Goal: Task Accomplishment & Management: Manage account settings

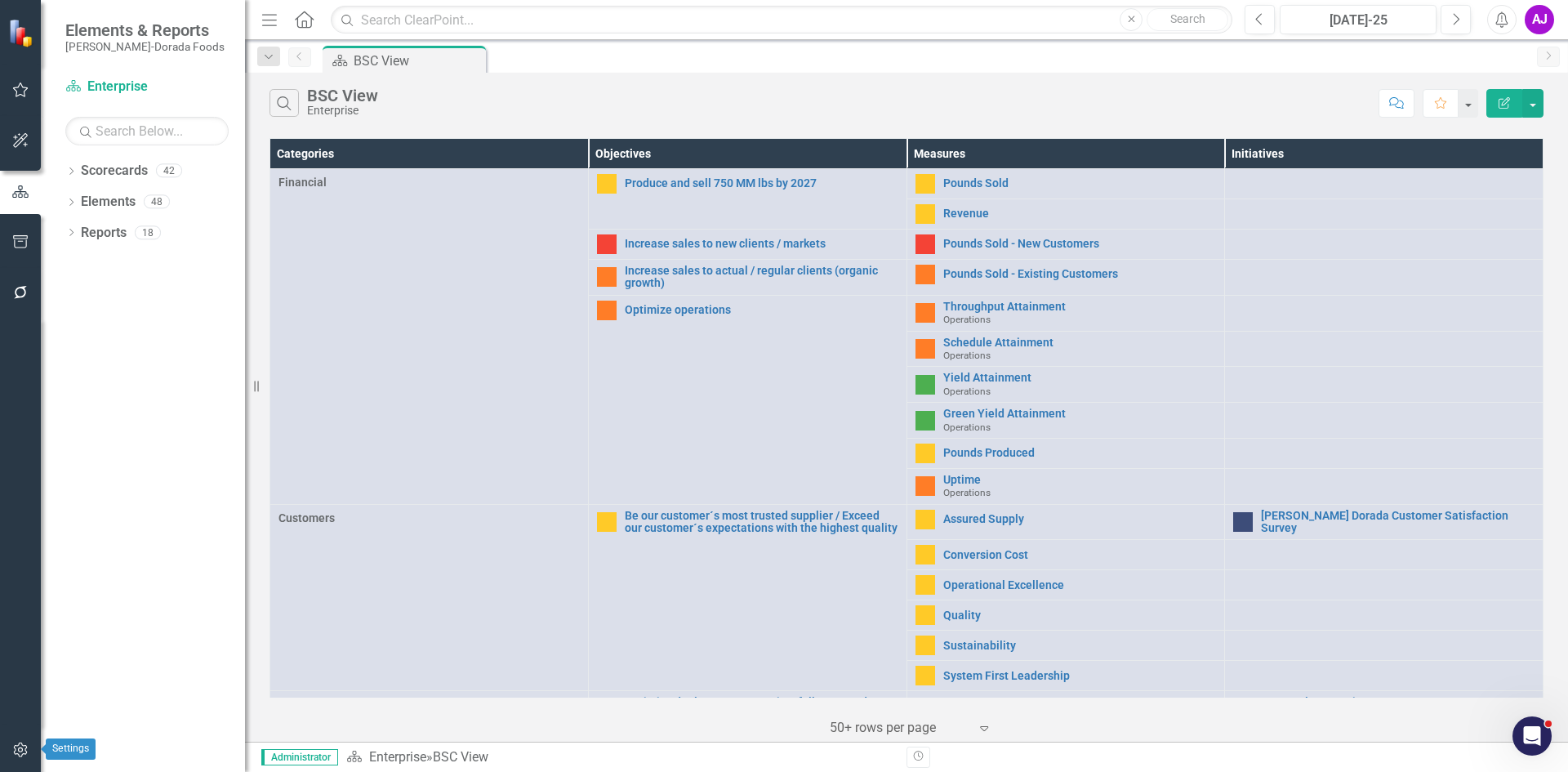
click at [9, 744] on button "button" at bounding box center [21, 750] width 37 height 35
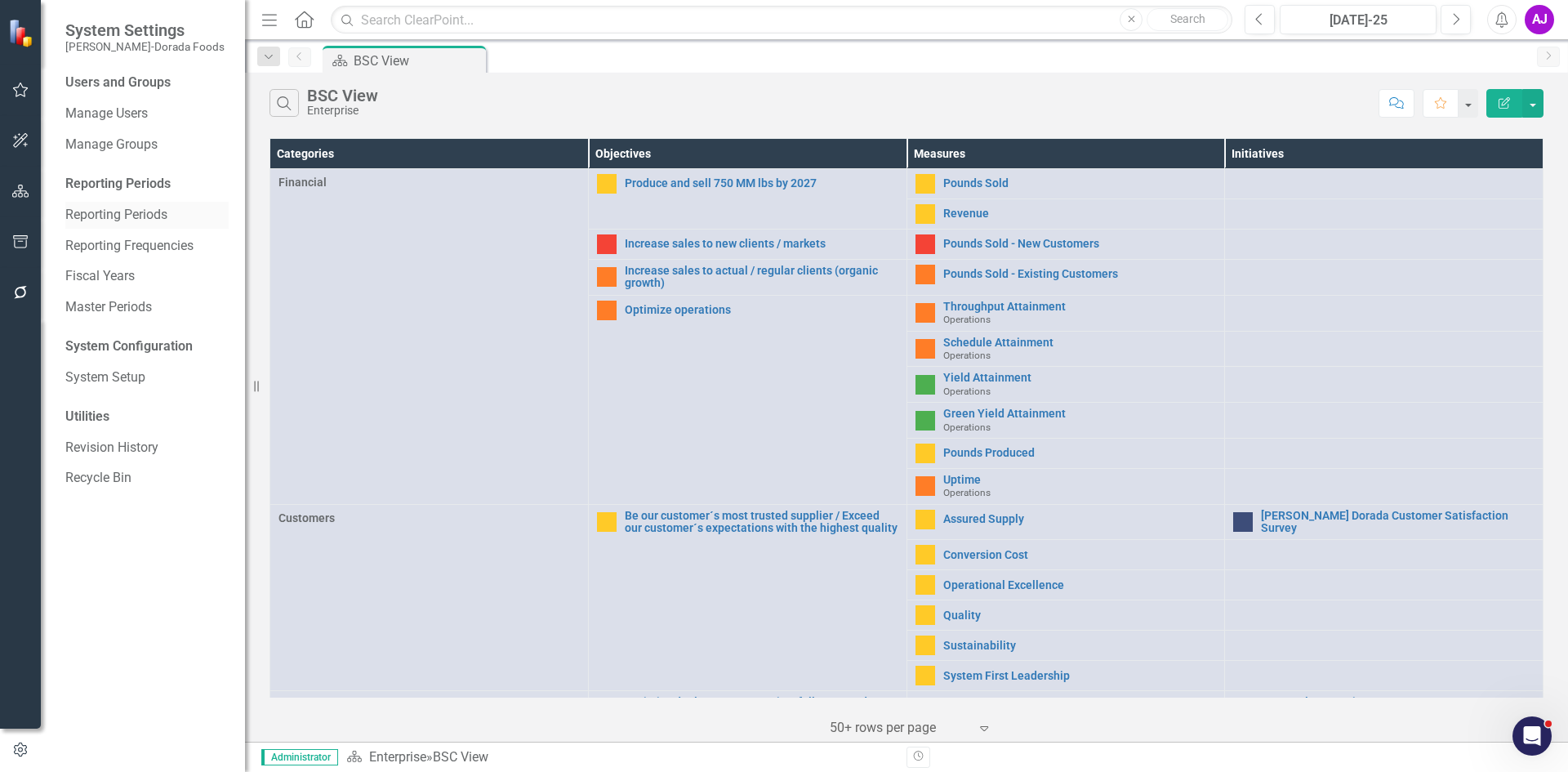
click at [156, 211] on link "Reporting Periods" at bounding box center [147, 215] width 163 height 19
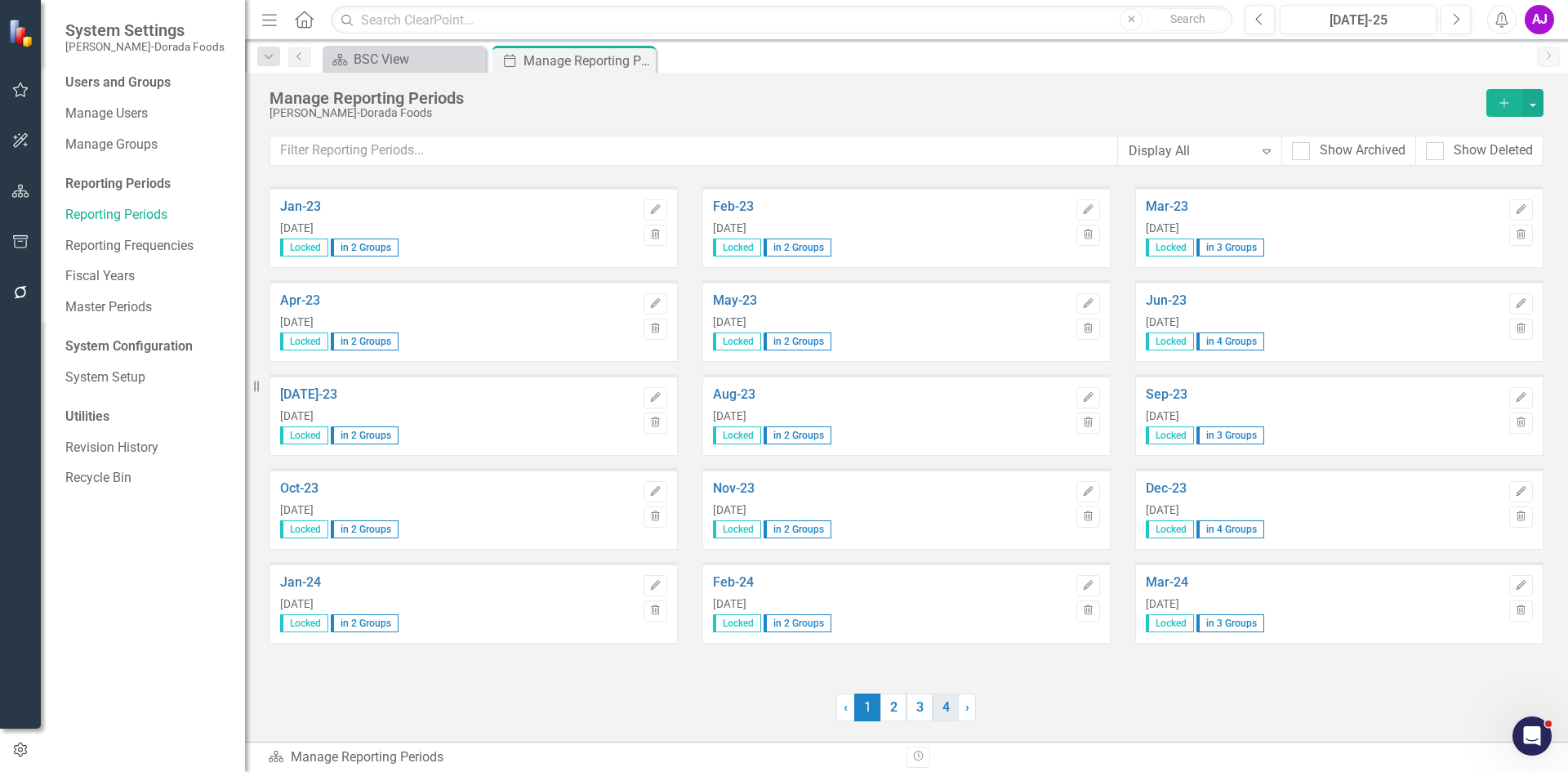
click at [950, 698] on link "4" at bounding box center [945, 707] width 26 height 28
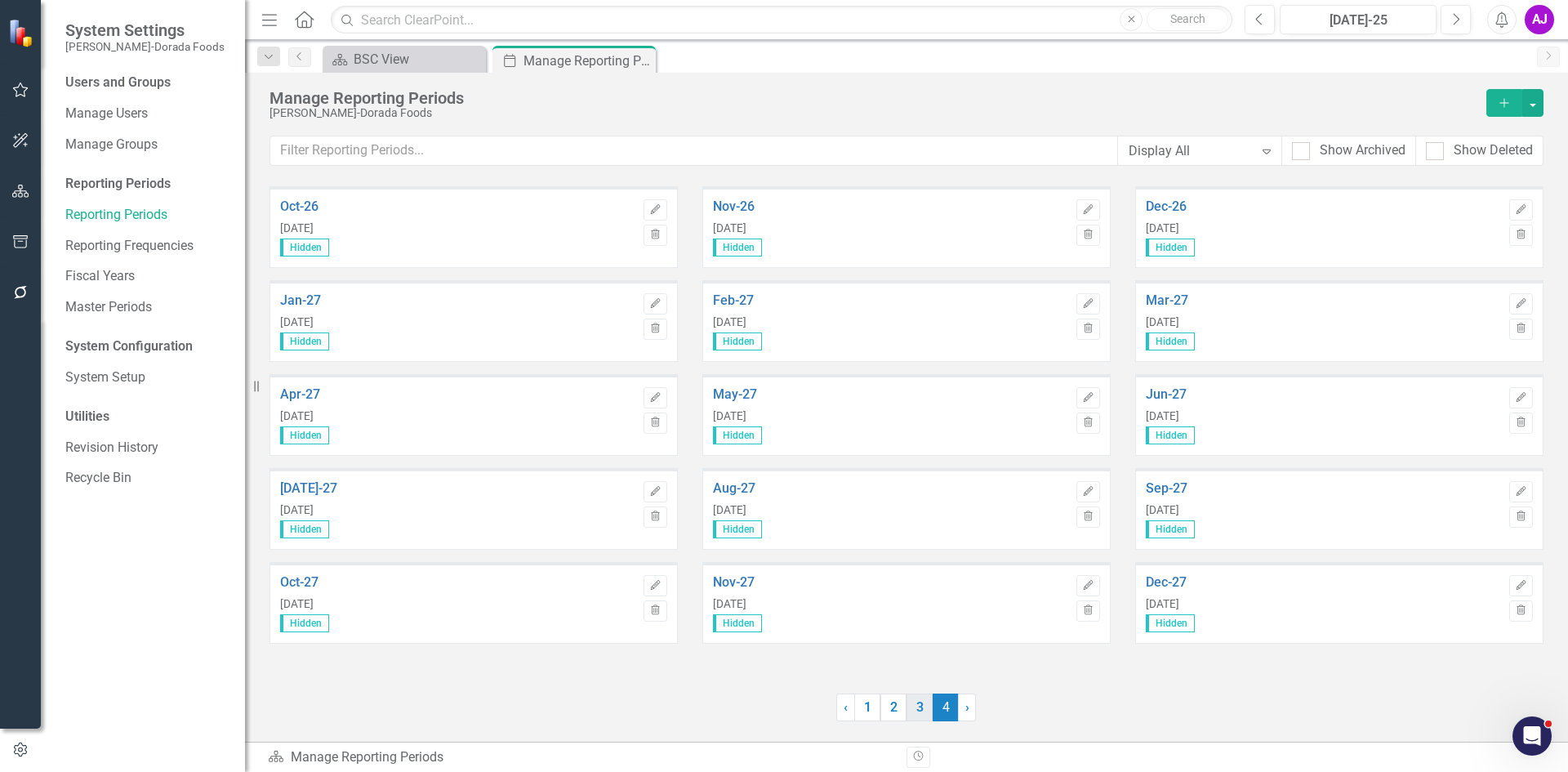
click at [915, 709] on link "3" at bounding box center [919, 707] width 26 height 28
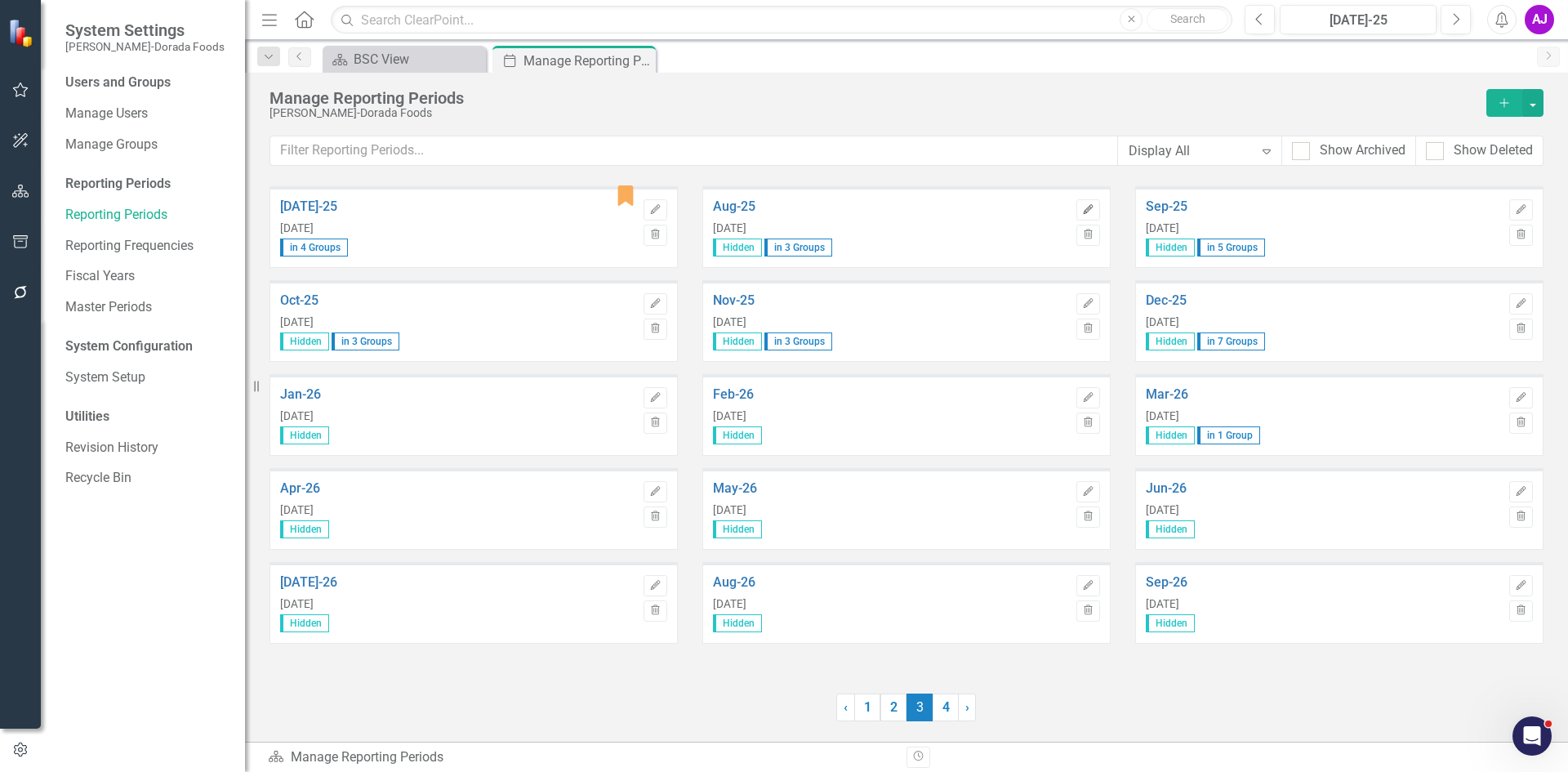
click at [1094, 207] on icon "Edit" at bounding box center [1087, 209] width 12 height 9
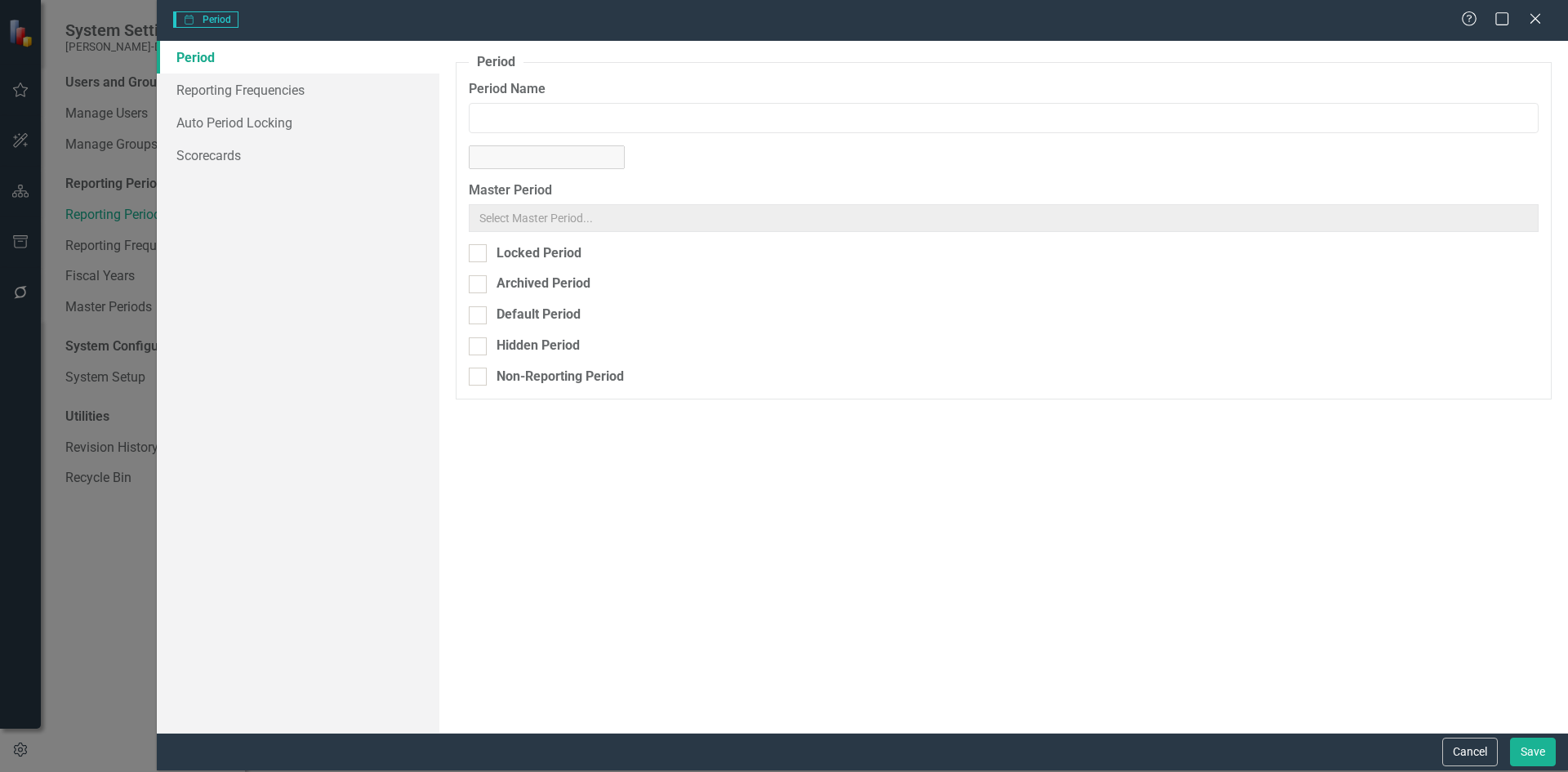
type input "Aug-25"
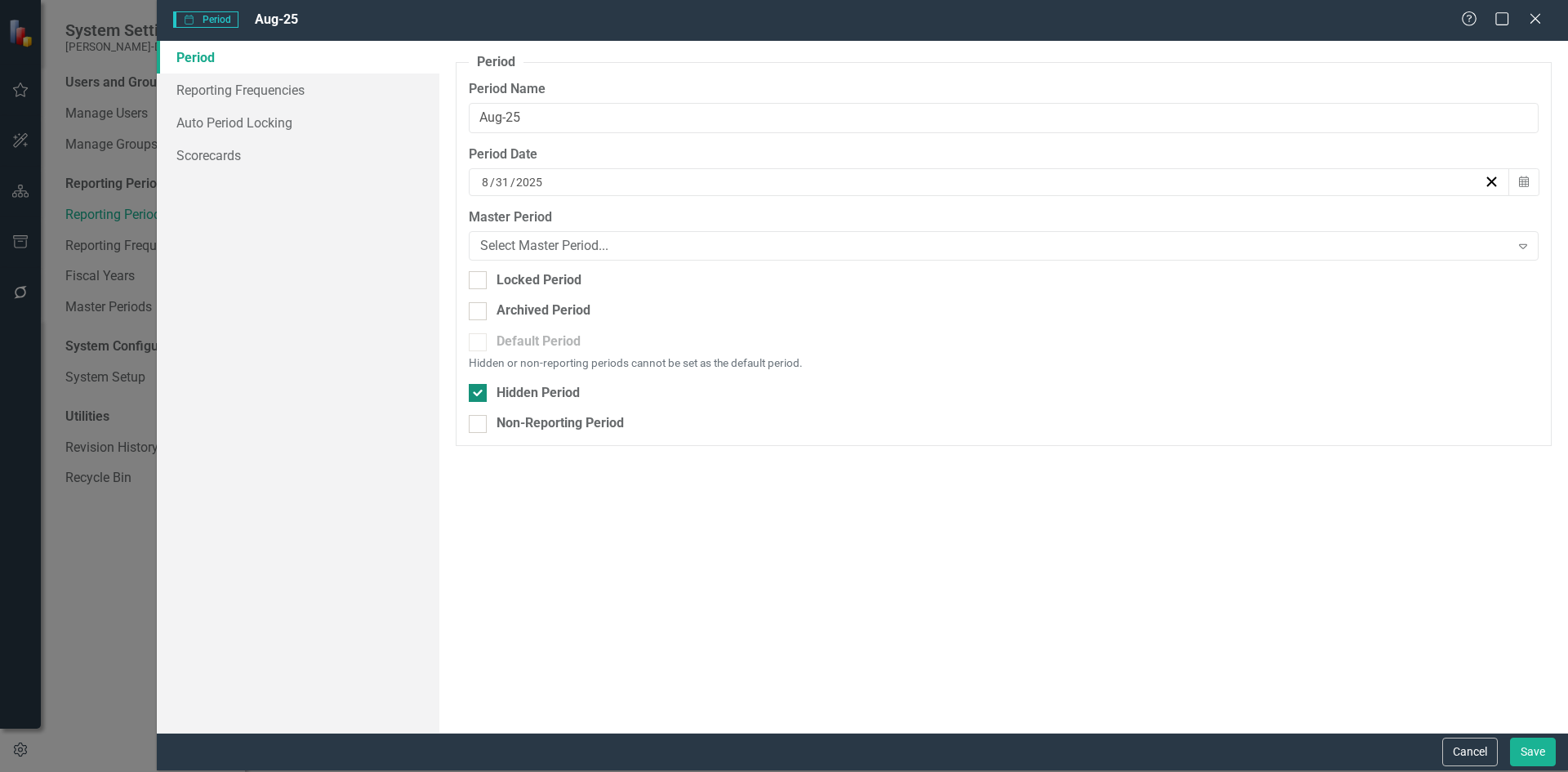
click at [537, 394] on div "Hidden Period" at bounding box center [538, 394] width 84 height 19
click at [480, 394] on input "Hidden Period" at bounding box center [473, 389] width 10 height 10
checkbox input "false"
click at [547, 341] on div "Default Period" at bounding box center [539, 342] width 85 height 19
click at [480, 341] on input "Default Period" at bounding box center [473, 338] width 10 height 10
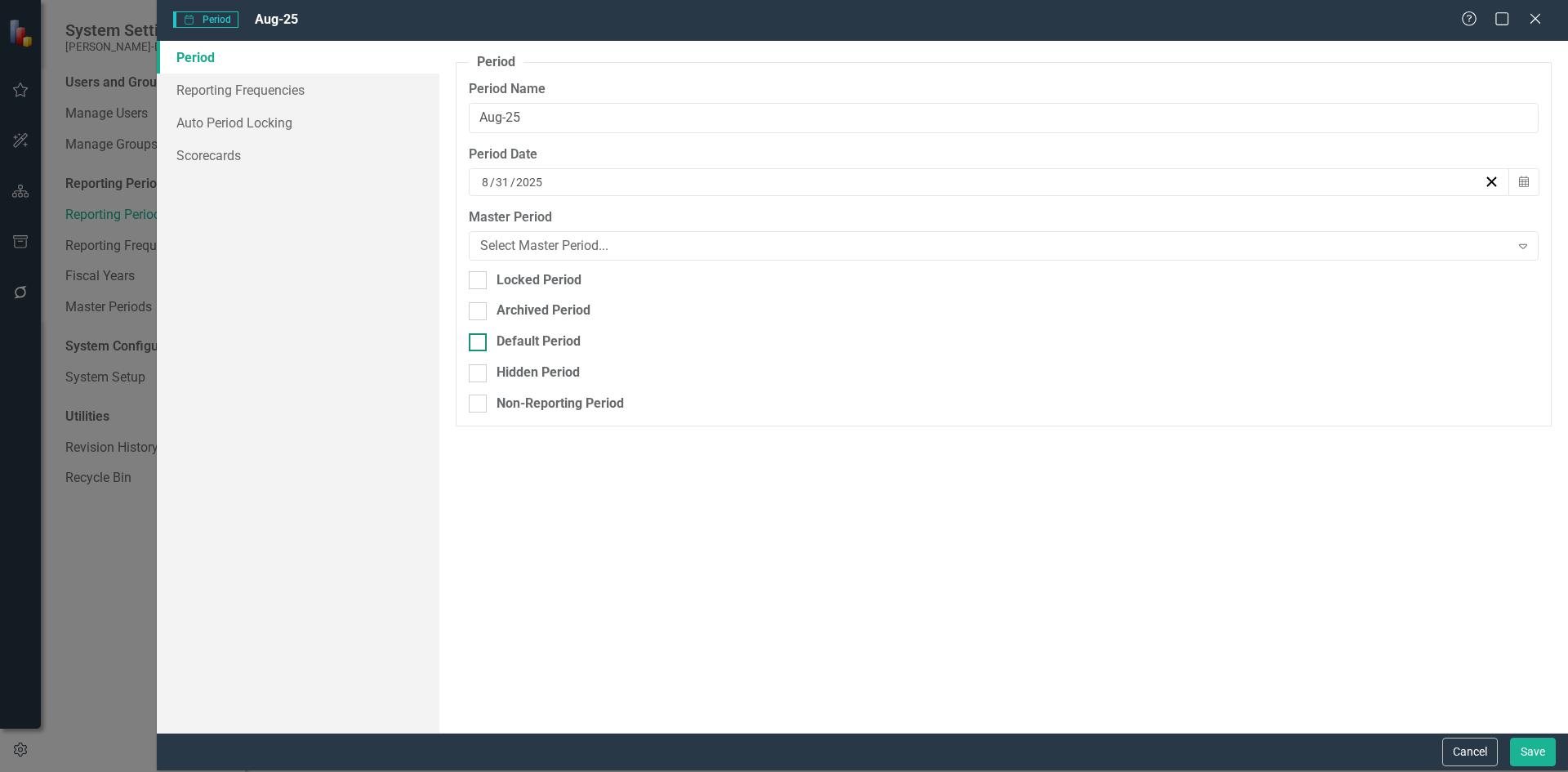
checkbox input "true"
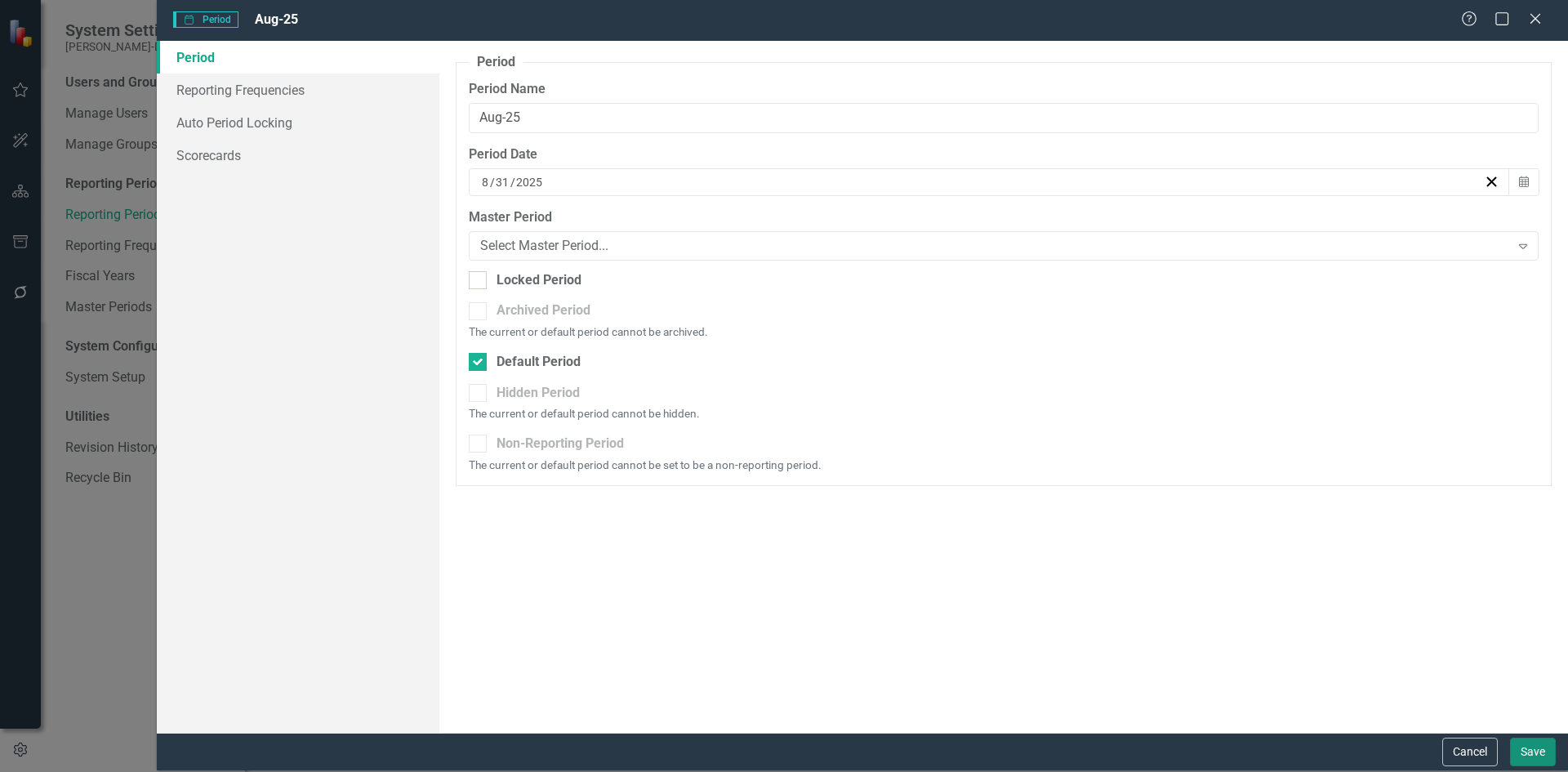
click at [1539, 743] on button "Save" at bounding box center [1532, 751] width 46 height 28
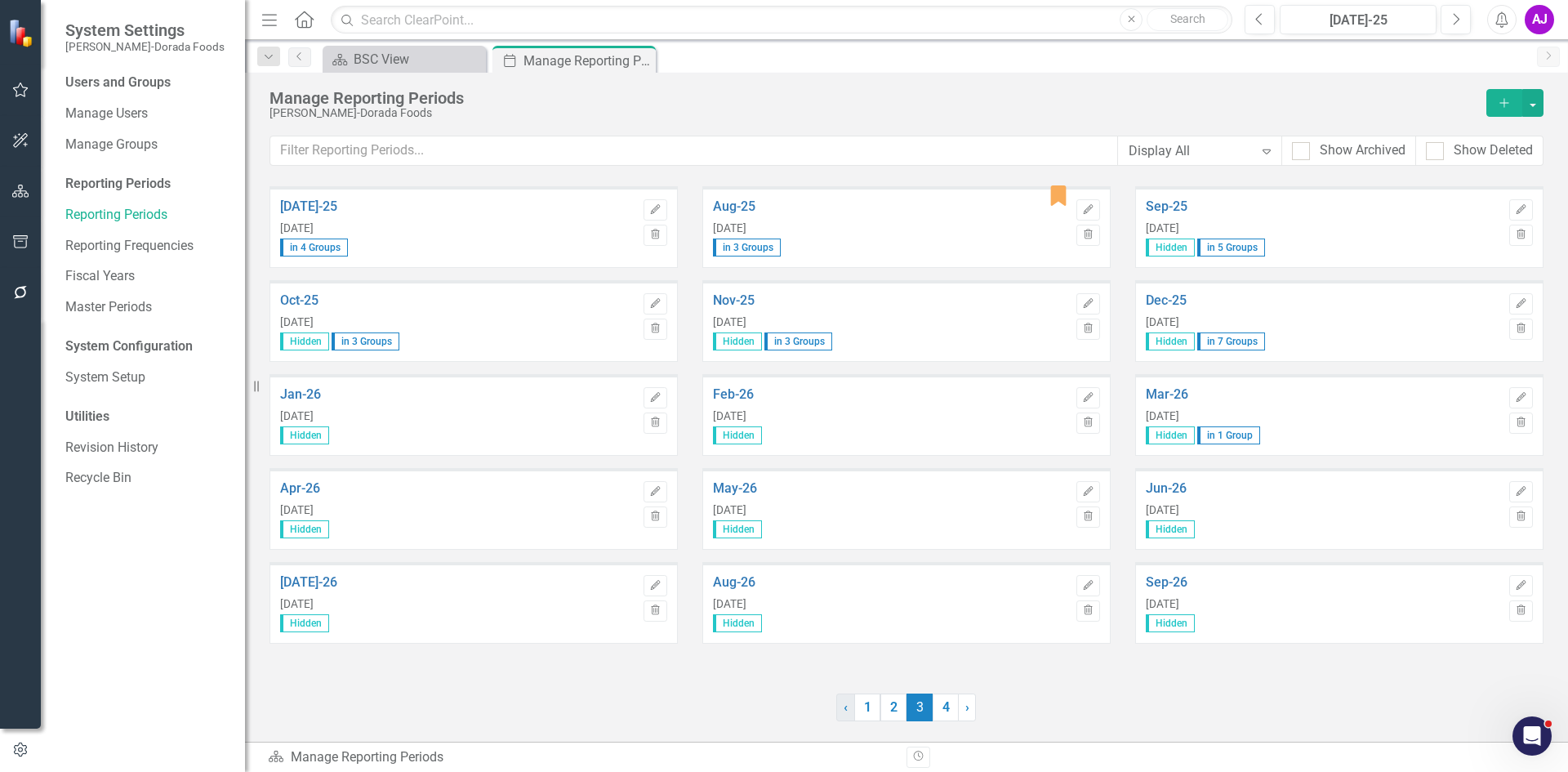
click at [840, 706] on link "‹ Previous" at bounding box center [846, 707] width 19 height 28
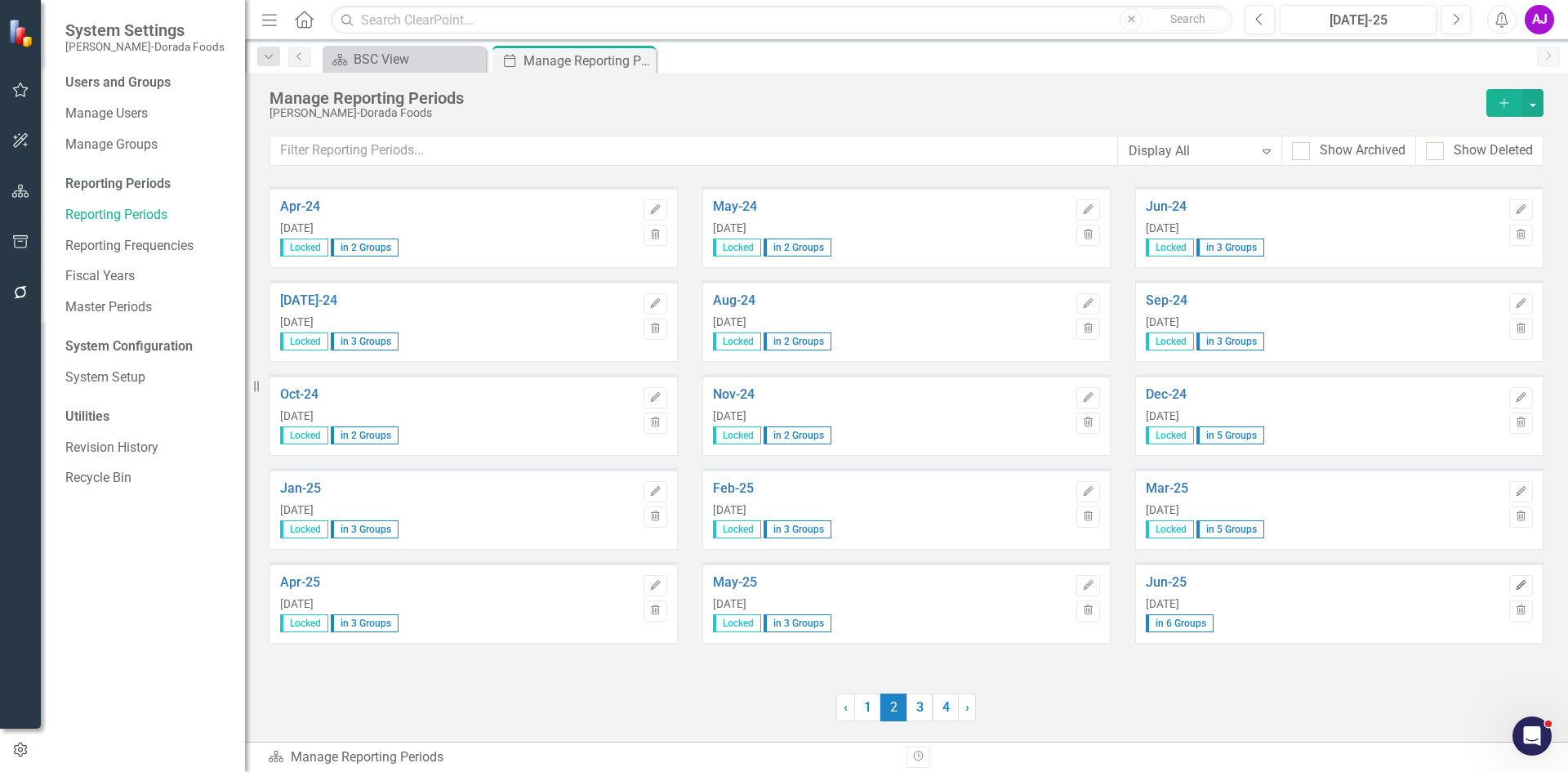
click at [1520, 587] on icon "Edit" at bounding box center [1520, 585] width 12 height 9
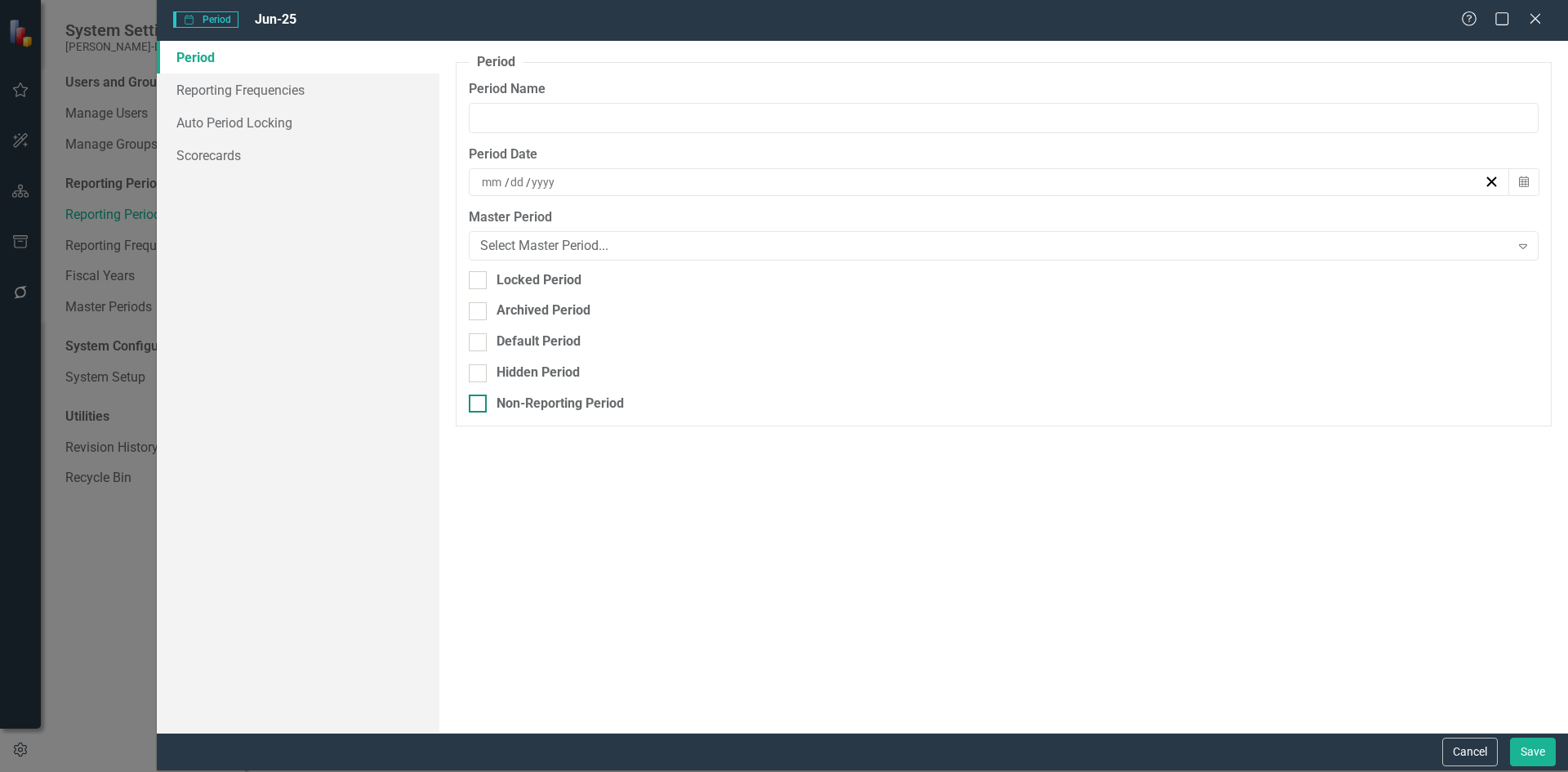
type input "Jun-25"
type input "6"
type input "30"
type input "2025"
click at [553, 281] on div "Locked Period" at bounding box center [539, 281] width 85 height 19
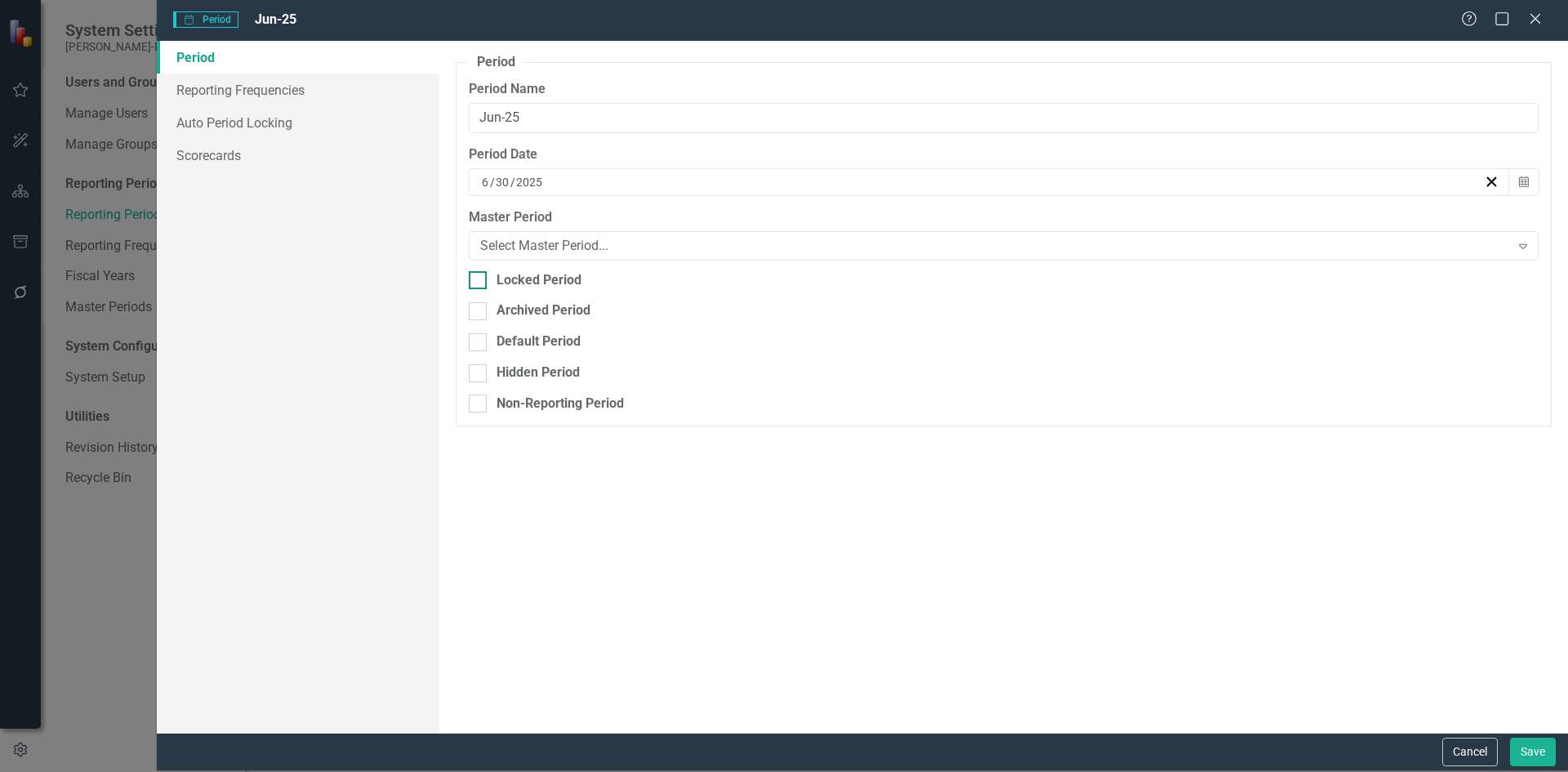
click at [480, 281] on input "Locked Period" at bounding box center [473, 276] width 10 height 10
checkbox input "true"
click at [1539, 743] on button "Save" at bounding box center [1532, 751] width 46 height 28
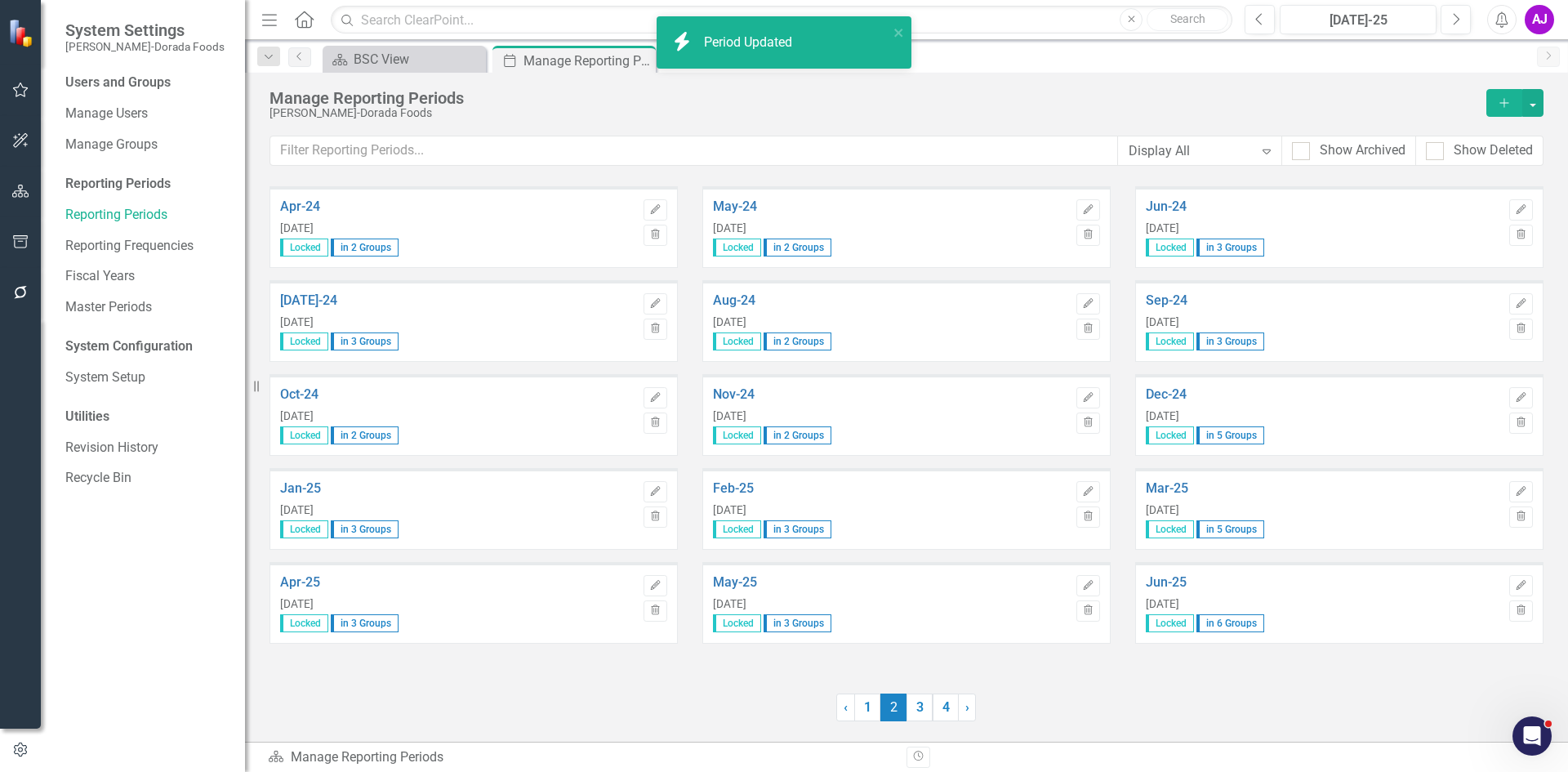
click at [1546, 21] on div "AJ" at bounding box center [1539, 19] width 29 height 29
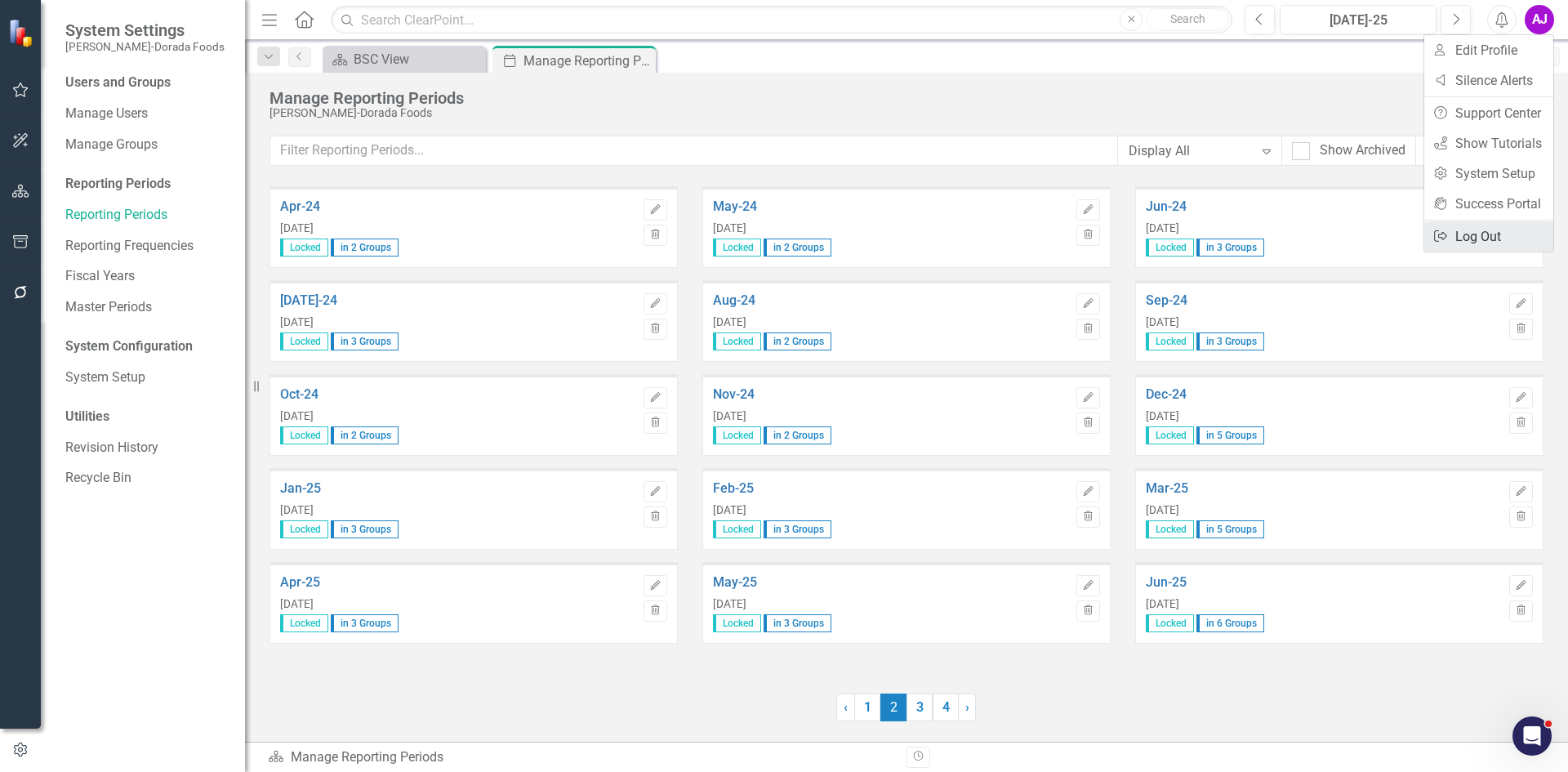
click at [1485, 241] on link "Logout Log Out" at bounding box center [1488, 237] width 129 height 30
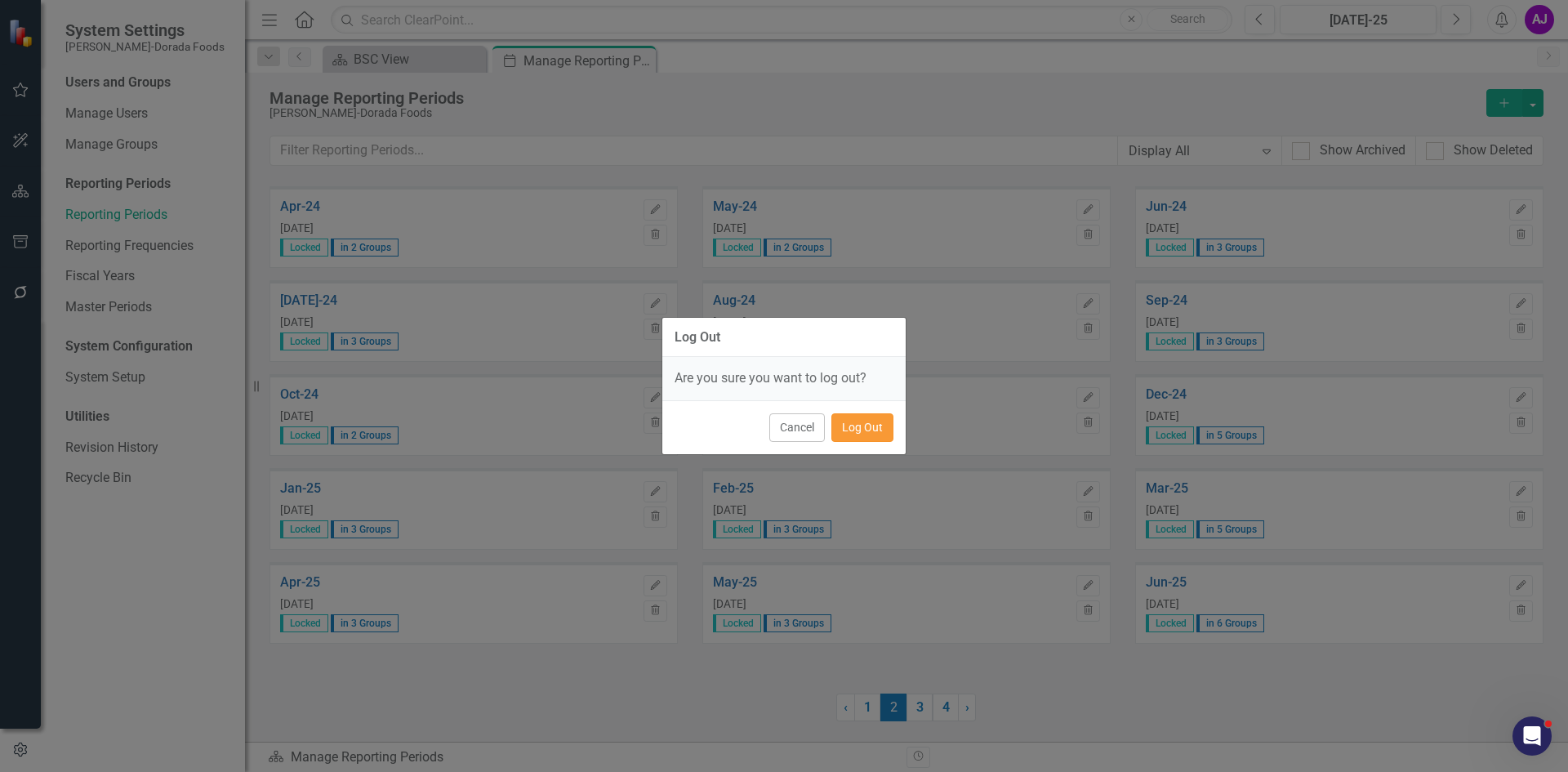
click at [870, 426] on button "Log Out" at bounding box center [862, 427] width 62 height 28
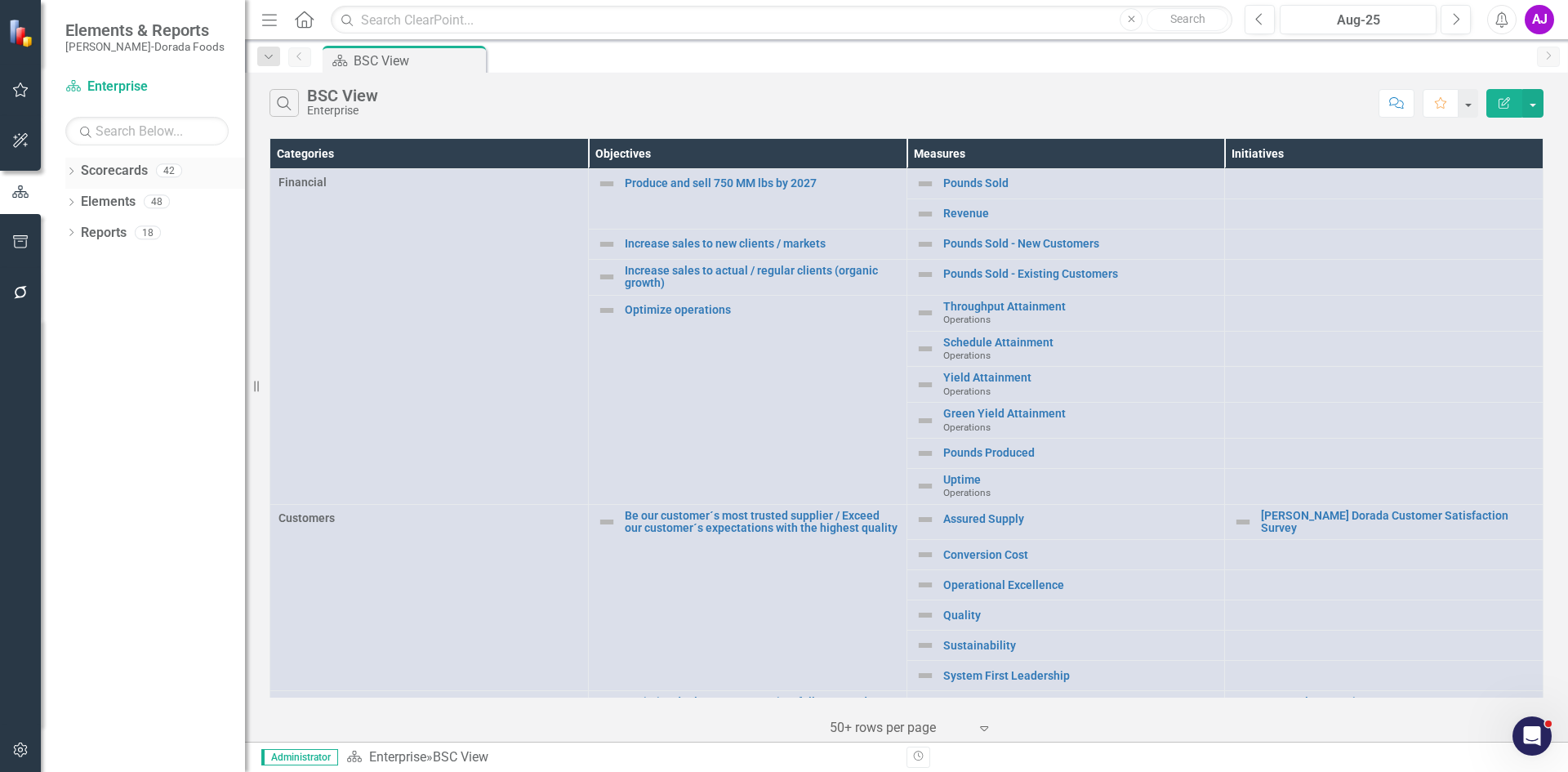
click at [70, 169] on icon "Dropdown" at bounding box center [71, 173] width 11 height 9
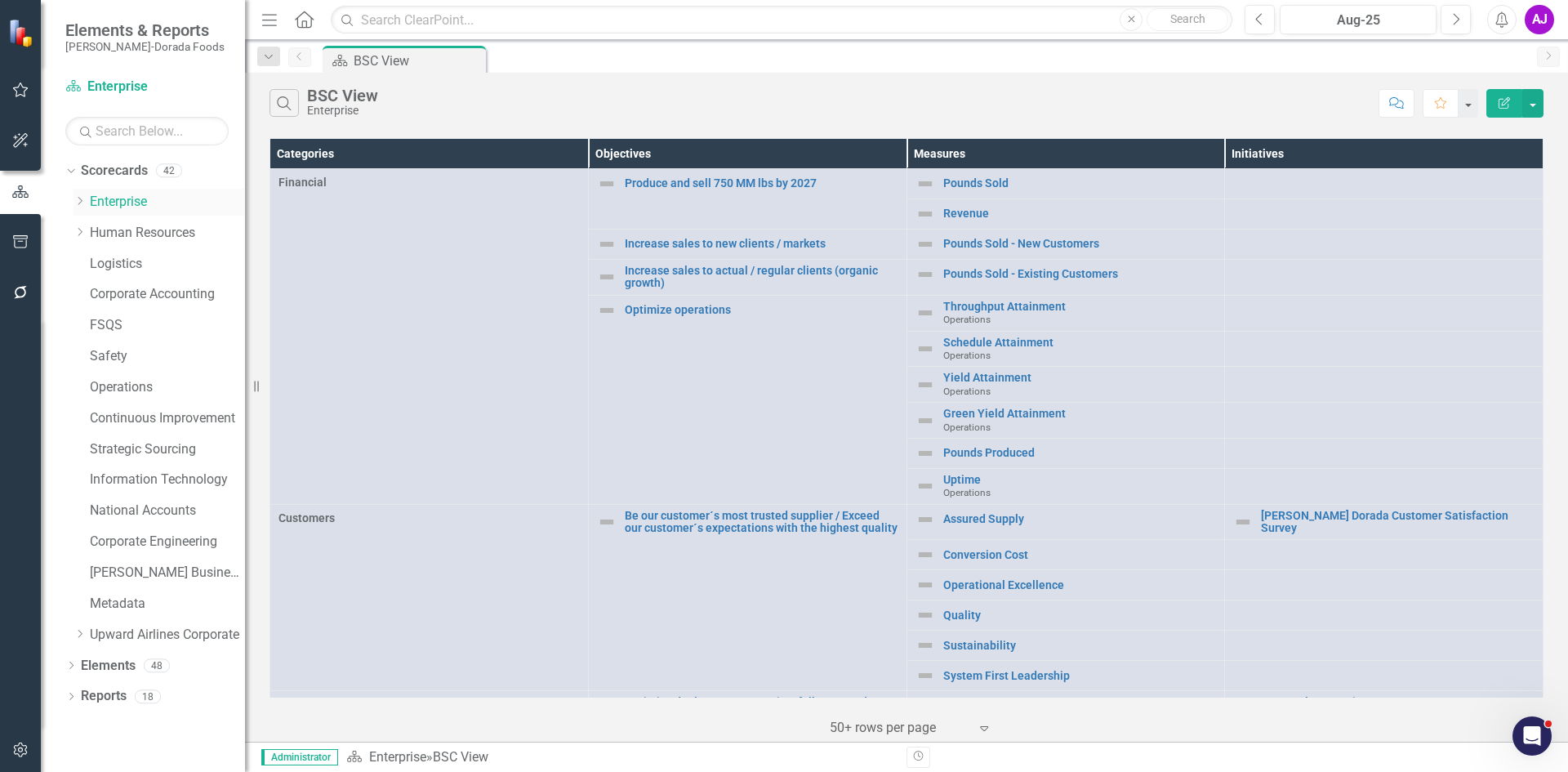
click at [80, 203] on icon "Dropdown" at bounding box center [79, 201] width 12 height 9
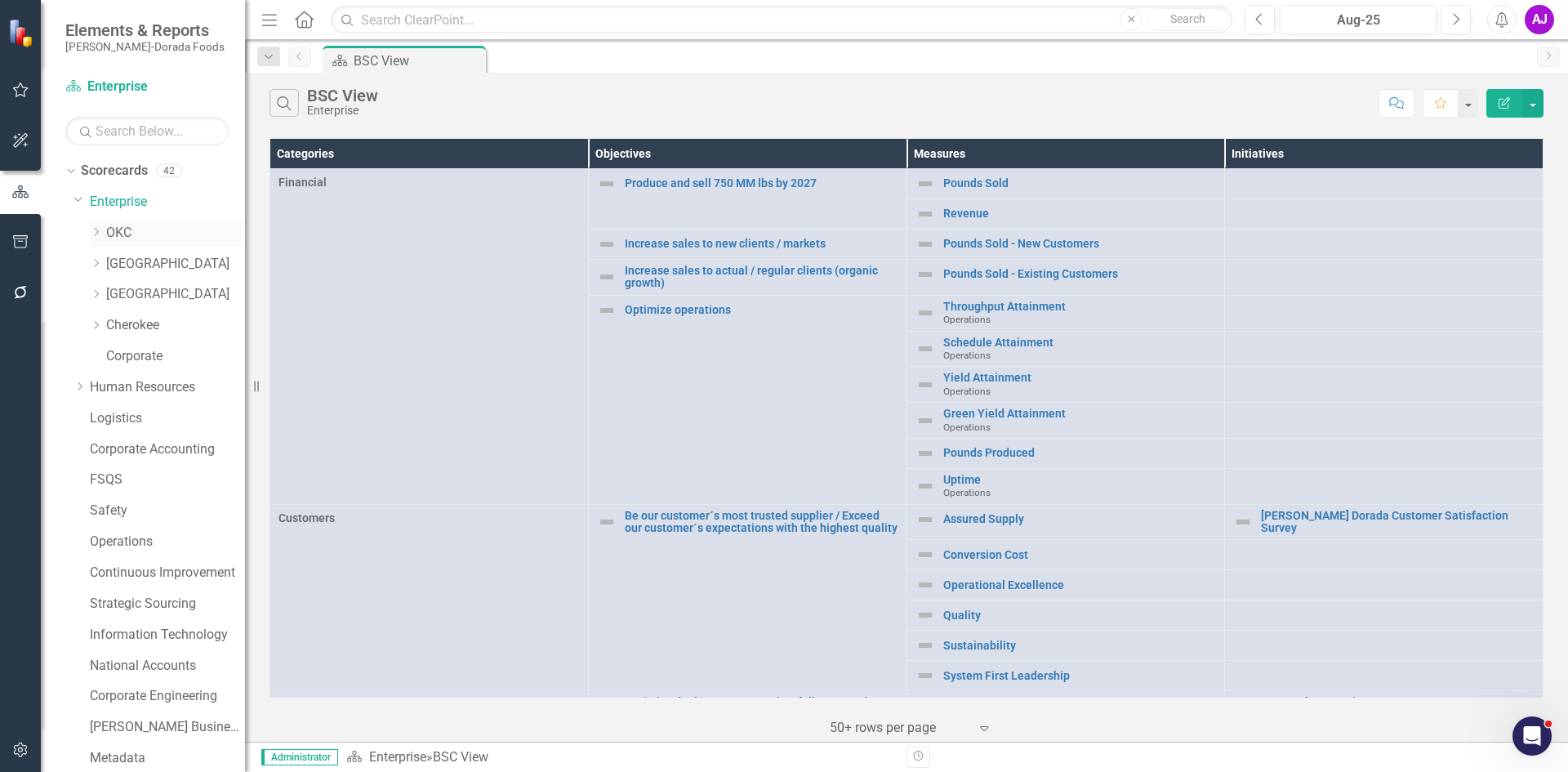
click at [116, 231] on link "OKC" at bounding box center [176, 233] width 139 height 19
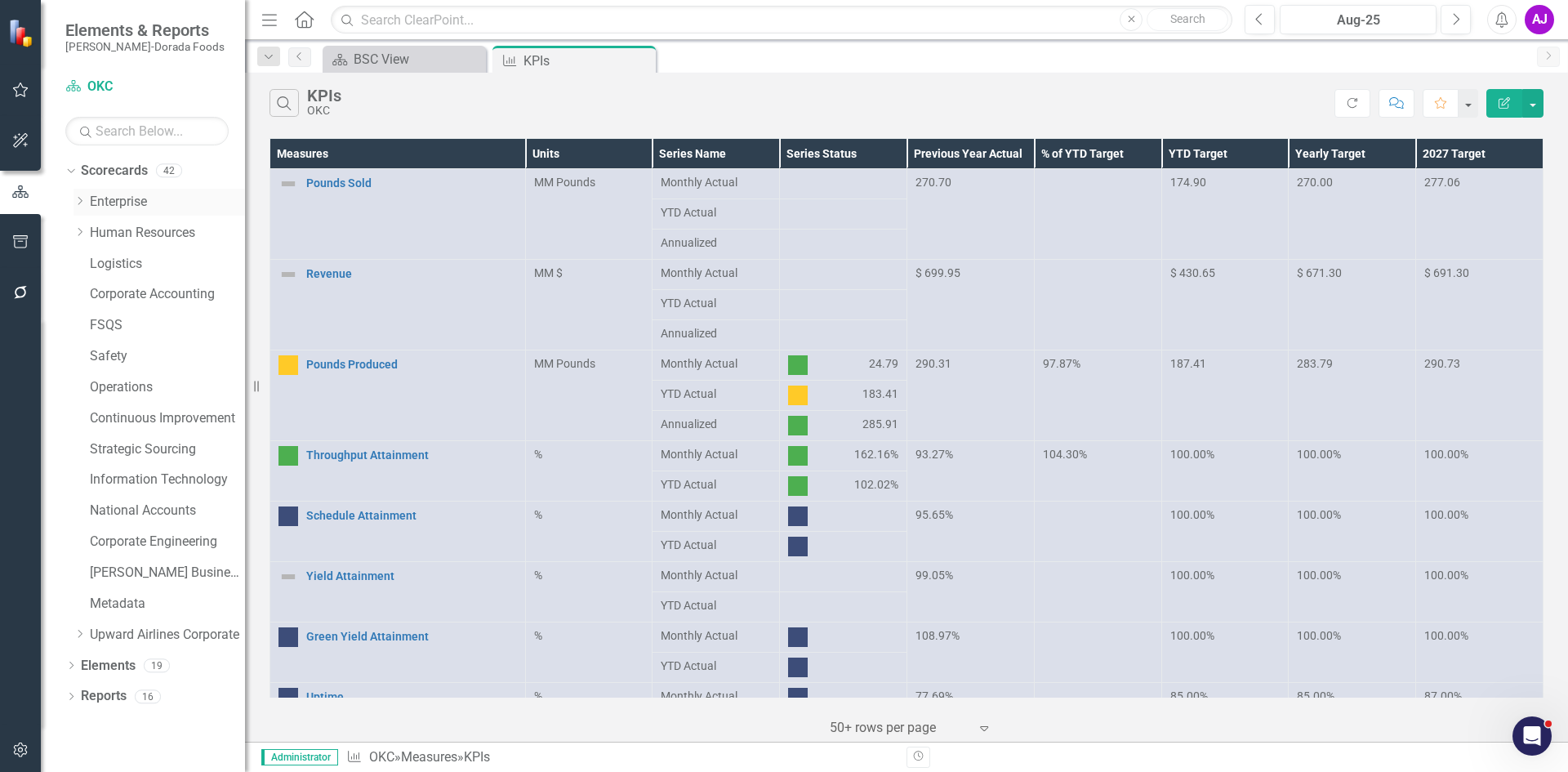
click at [79, 197] on icon "Dropdown" at bounding box center [79, 201] width 12 height 9
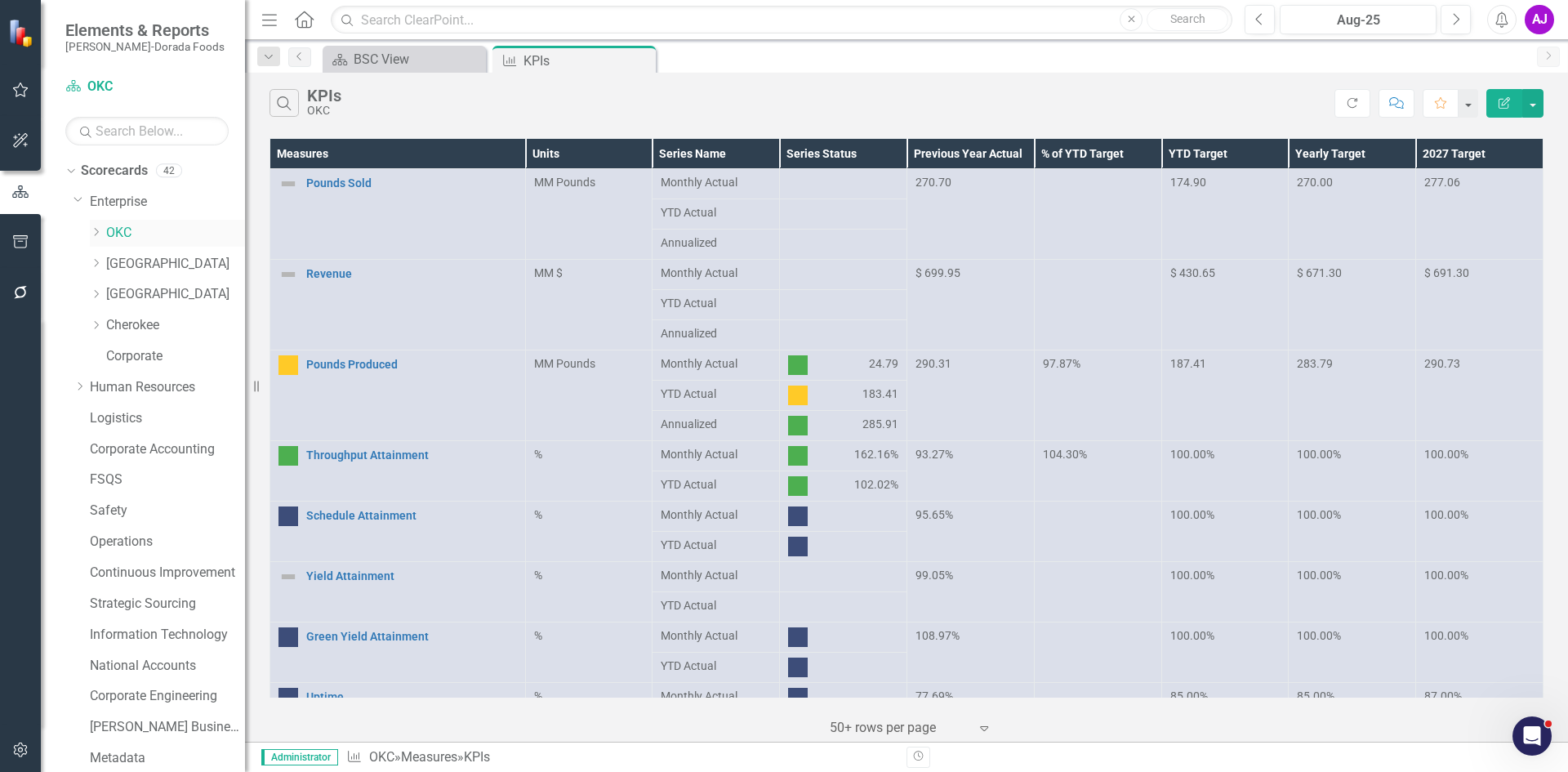
click at [96, 235] on icon at bounding box center [97, 232] width 4 height 8
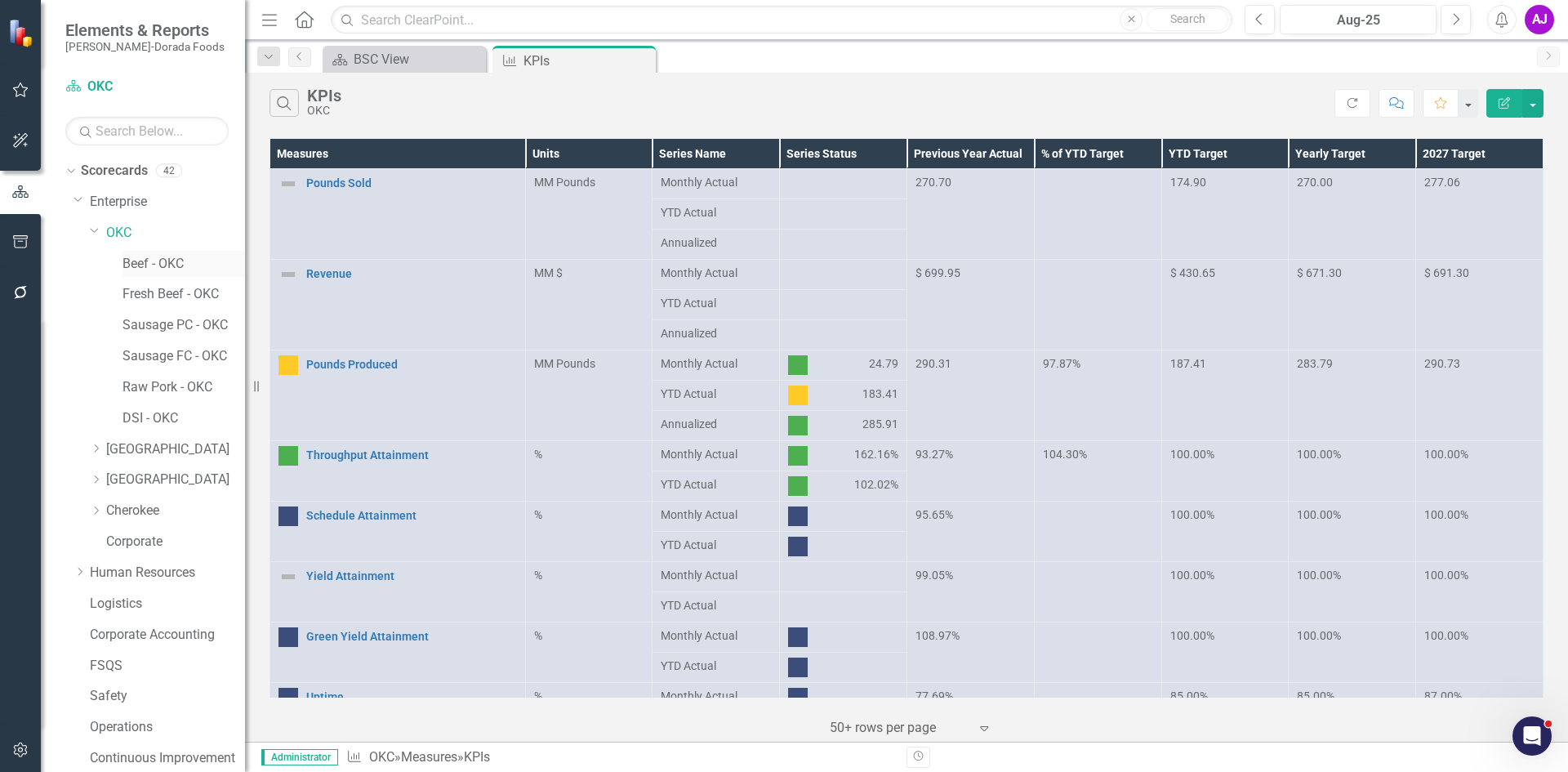
click at [142, 263] on link "Beef - OKC" at bounding box center [183, 264] width 122 height 19
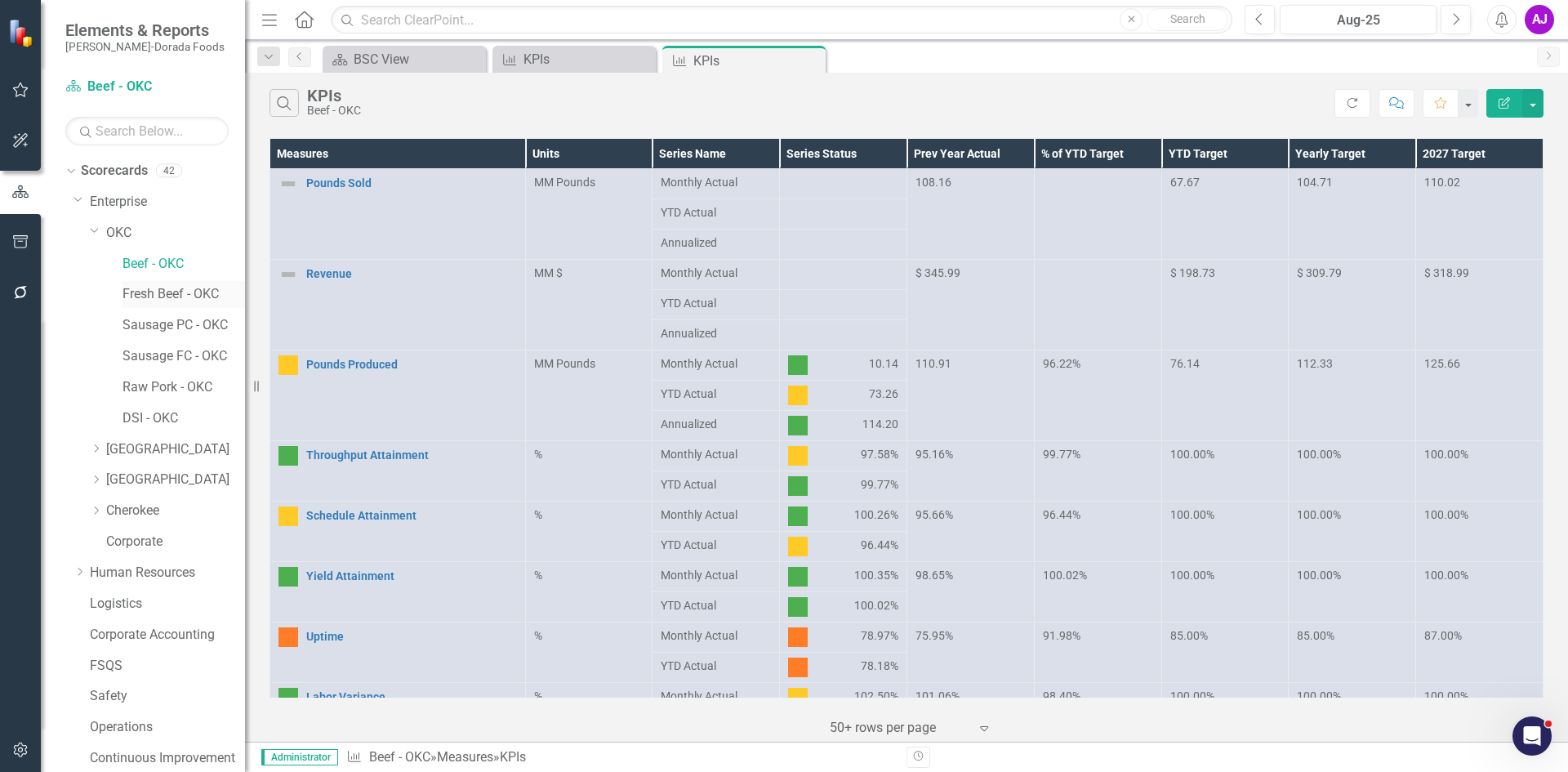
click at [178, 298] on link "Fresh Beef - OKC" at bounding box center [183, 295] width 122 height 19
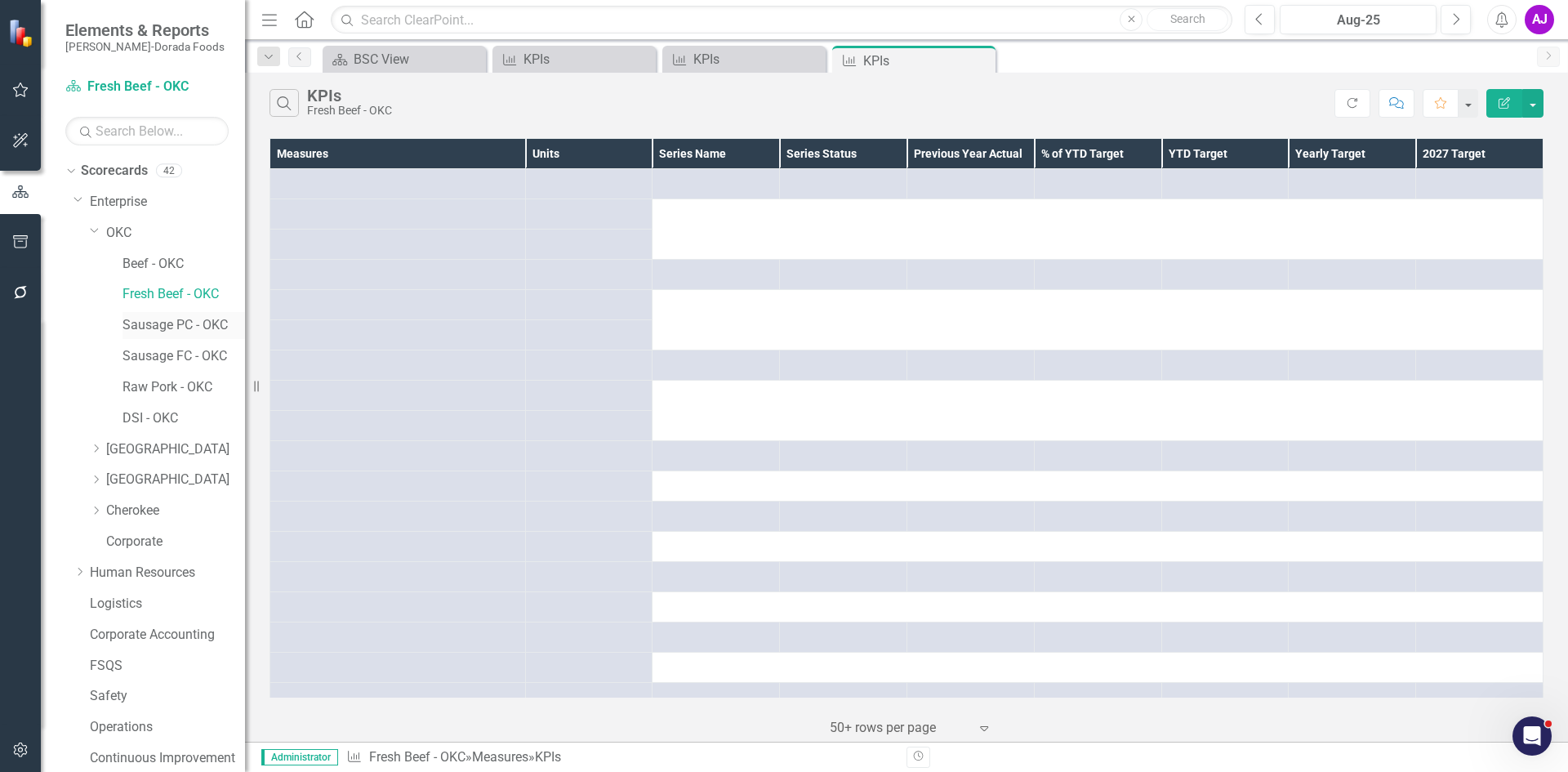
click at [203, 316] on div "Sausage PC - OKC" at bounding box center [183, 325] width 122 height 27
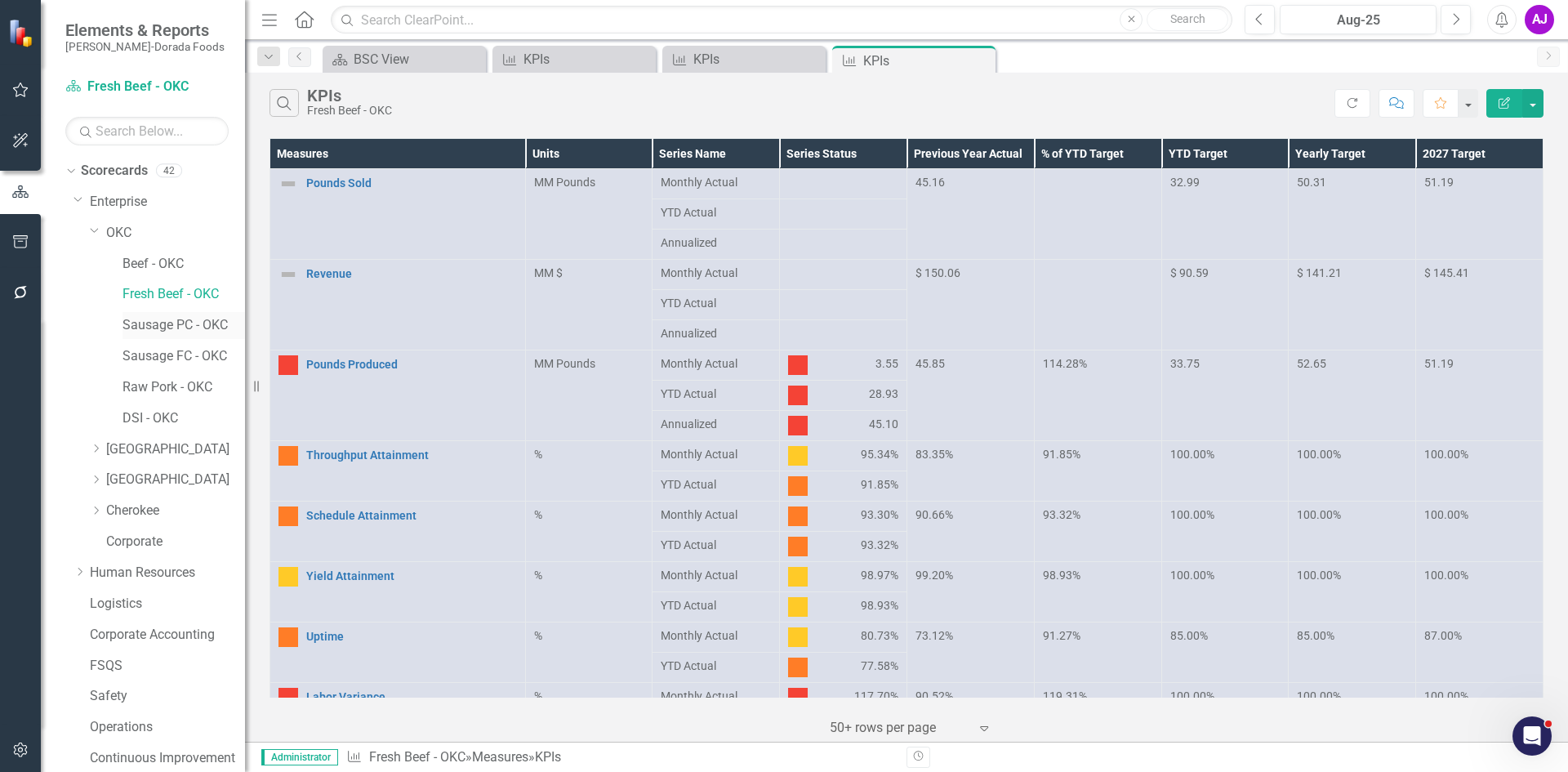
click at [203, 323] on link "Sausage PC - OKC" at bounding box center [183, 326] width 122 height 19
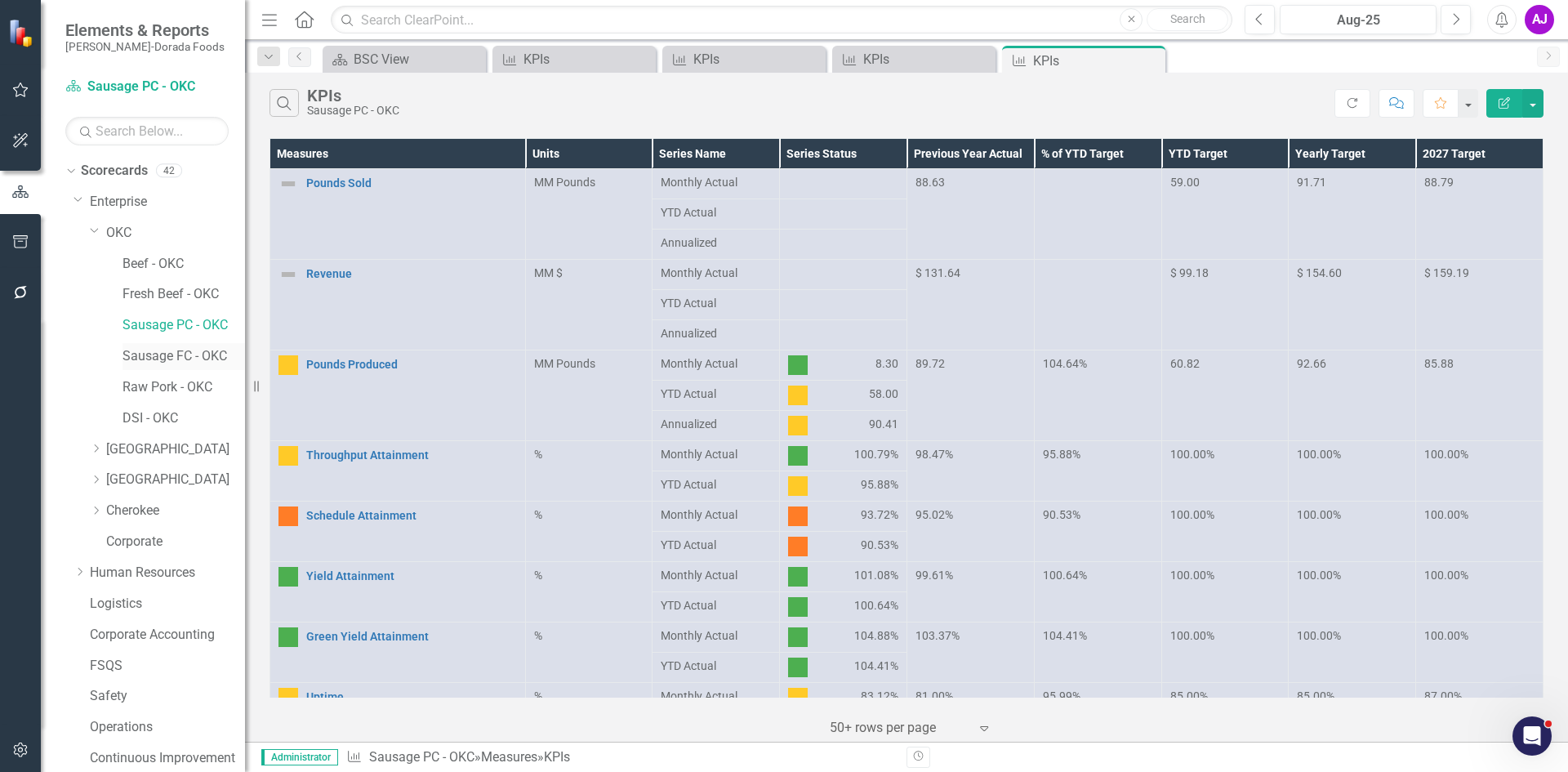
click at [192, 357] on link "Sausage FC - OKC" at bounding box center [183, 357] width 122 height 19
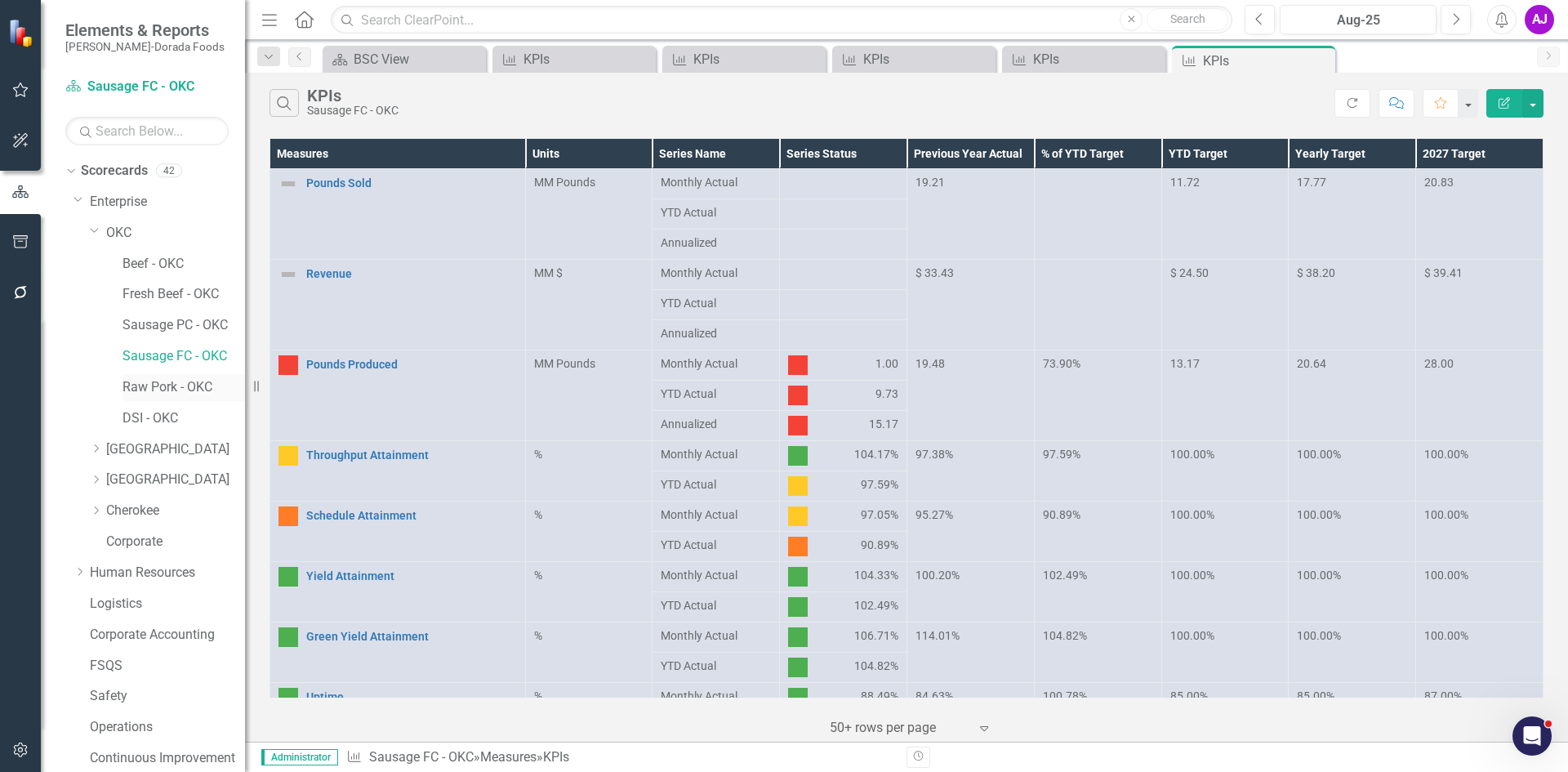
click at [193, 388] on link "Raw Pork - OKC" at bounding box center [183, 388] width 122 height 19
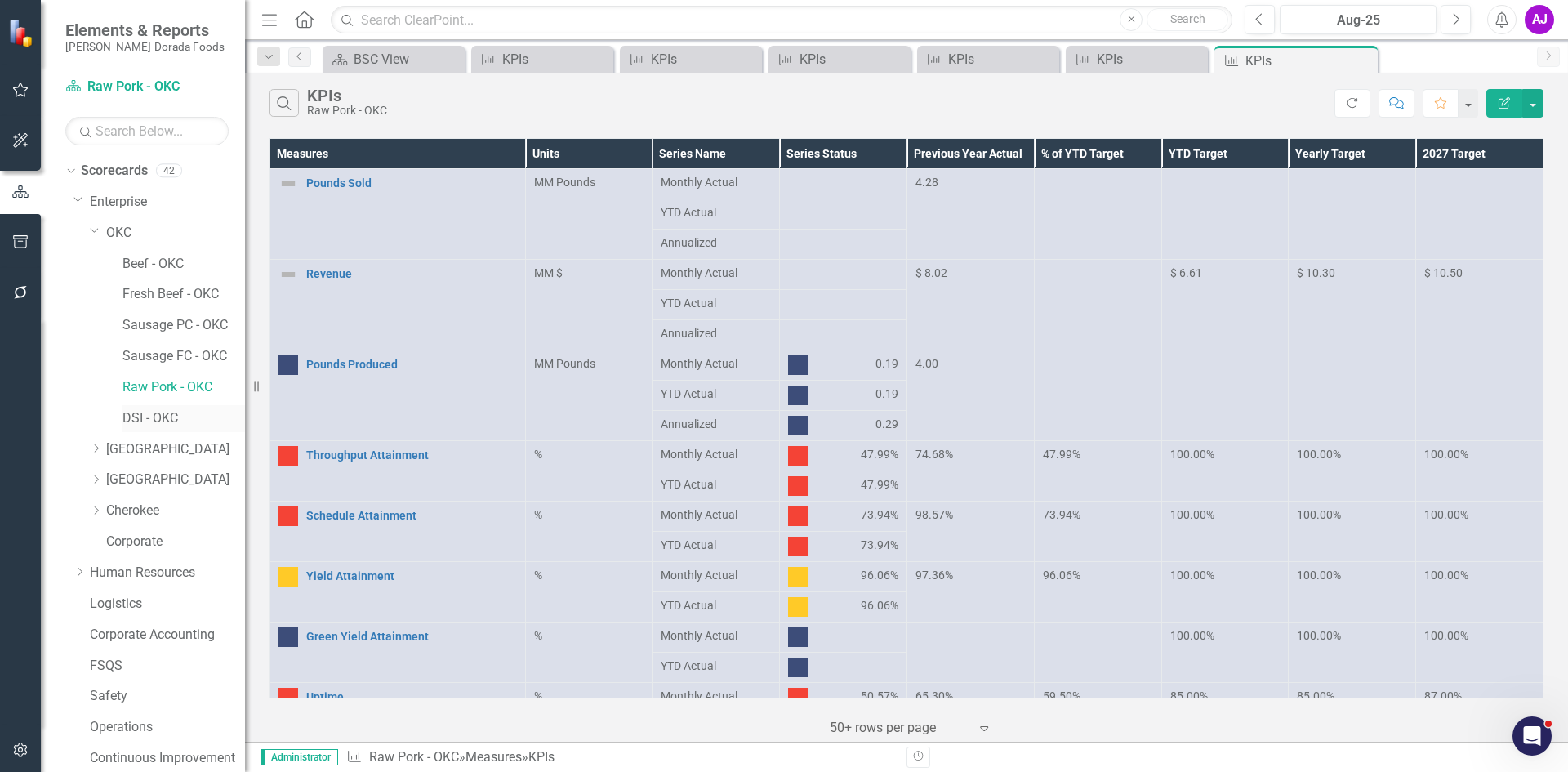
click at [177, 416] on link "DSI - OKC" at bounding box center [183, 419] width 122 height 19
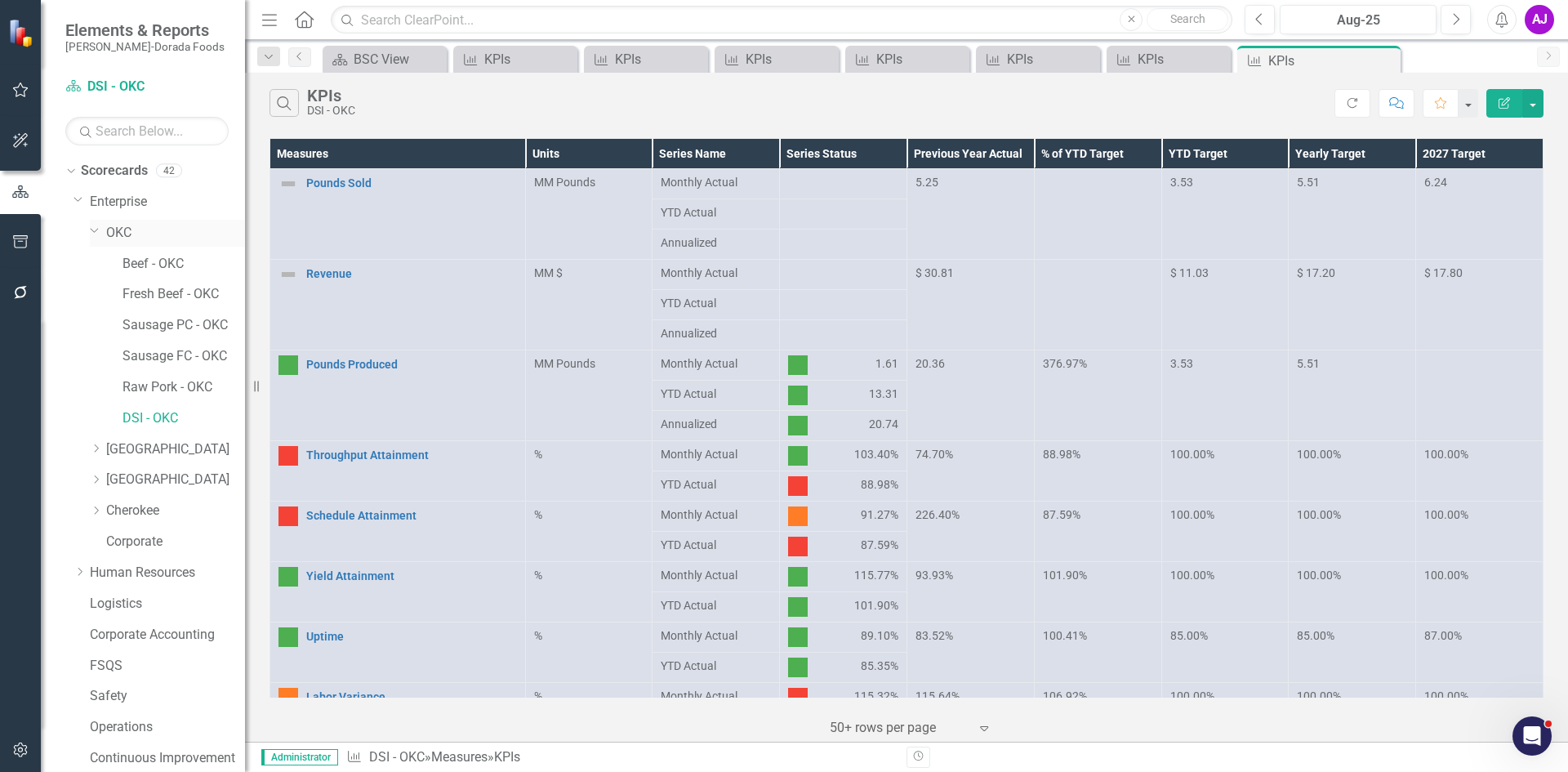
click at [124, 237] on link "OKC" at bounding box center [176, 233] width 139 height 19
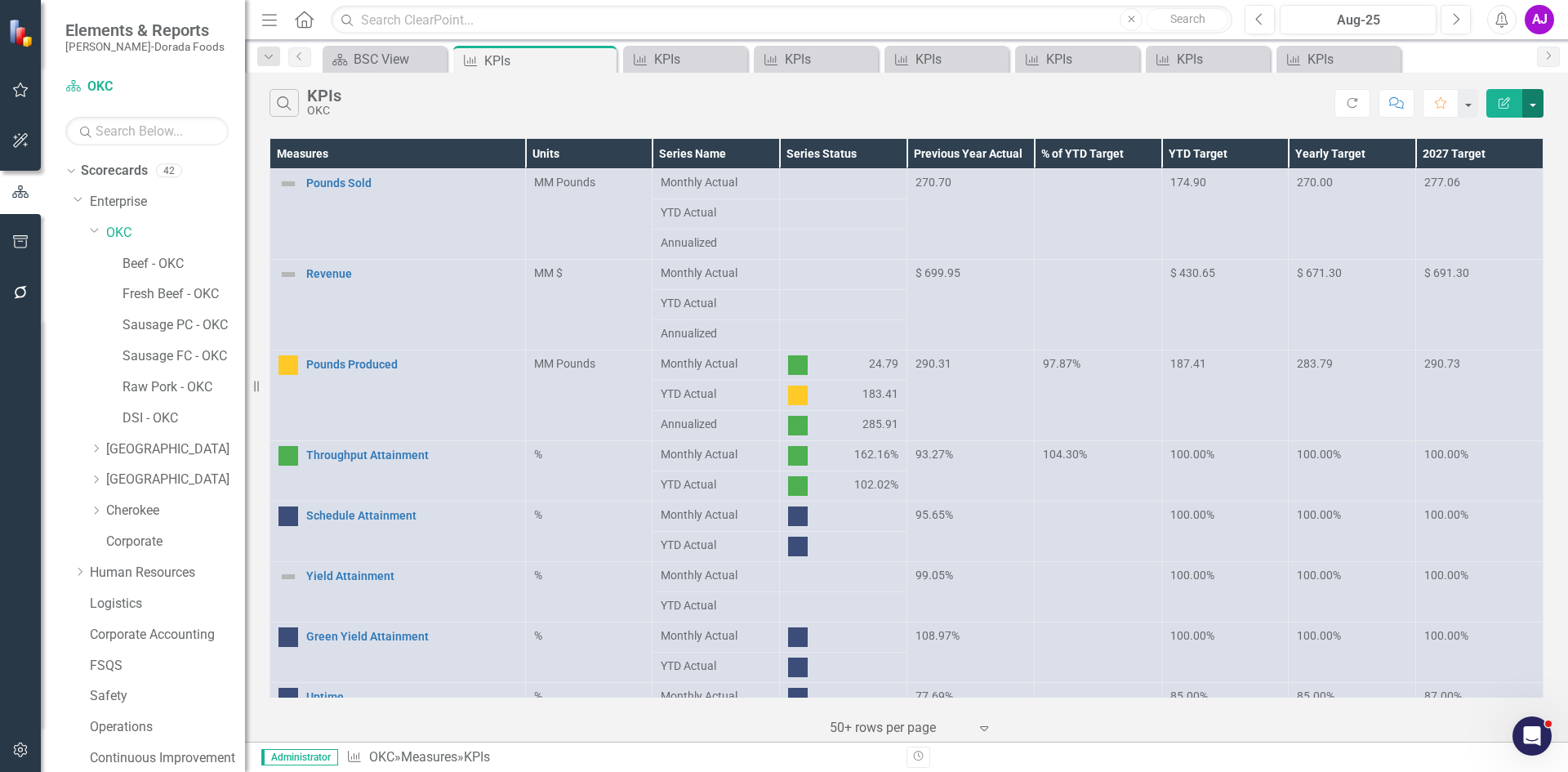
click at [1535, 98] on button "button" at bounding box center [1532, 103] width 22 height 28
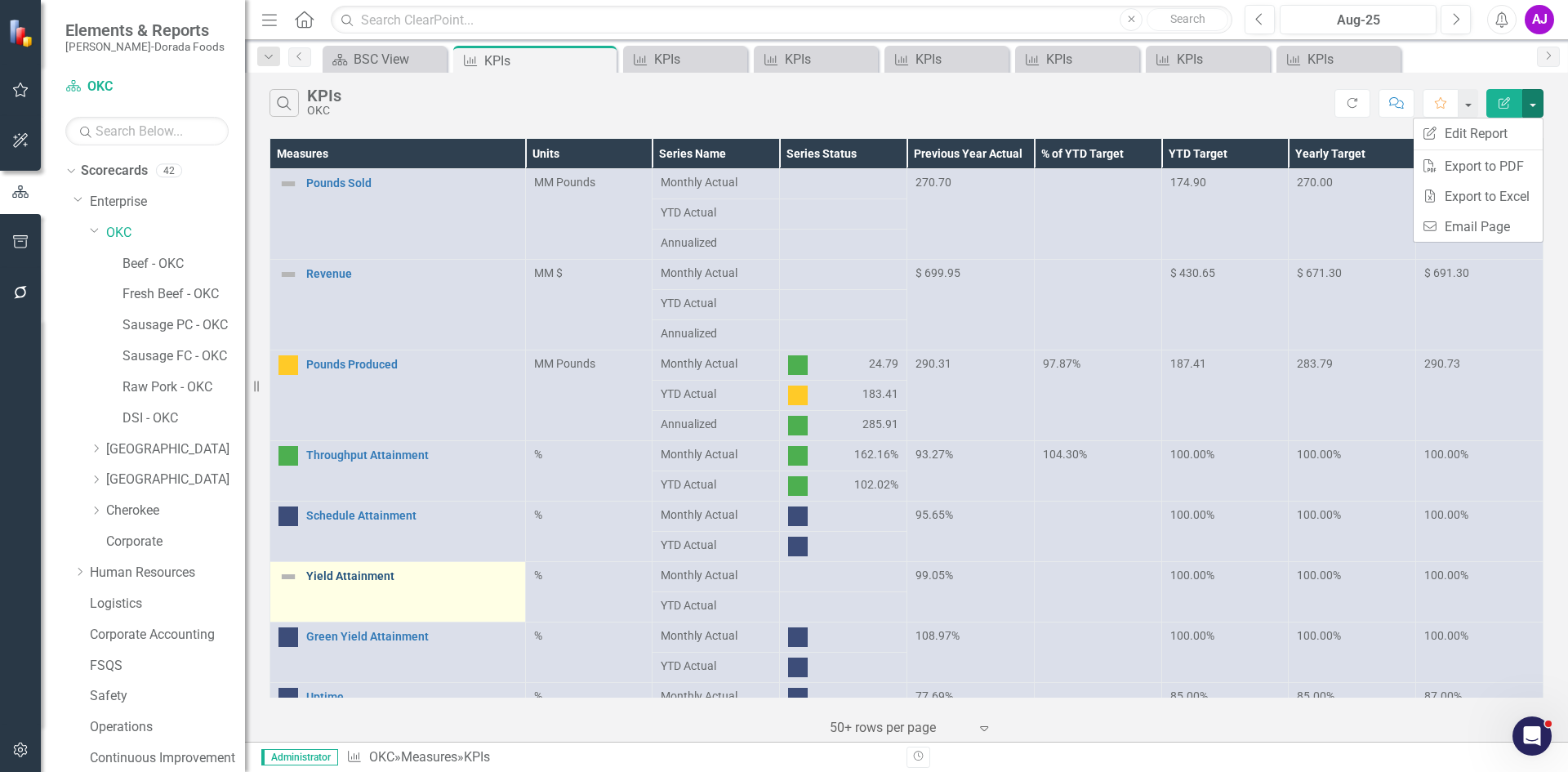
click at [381, 570] on link "Yield Attainment" at bounding box center [411, 576] width 210 height 12
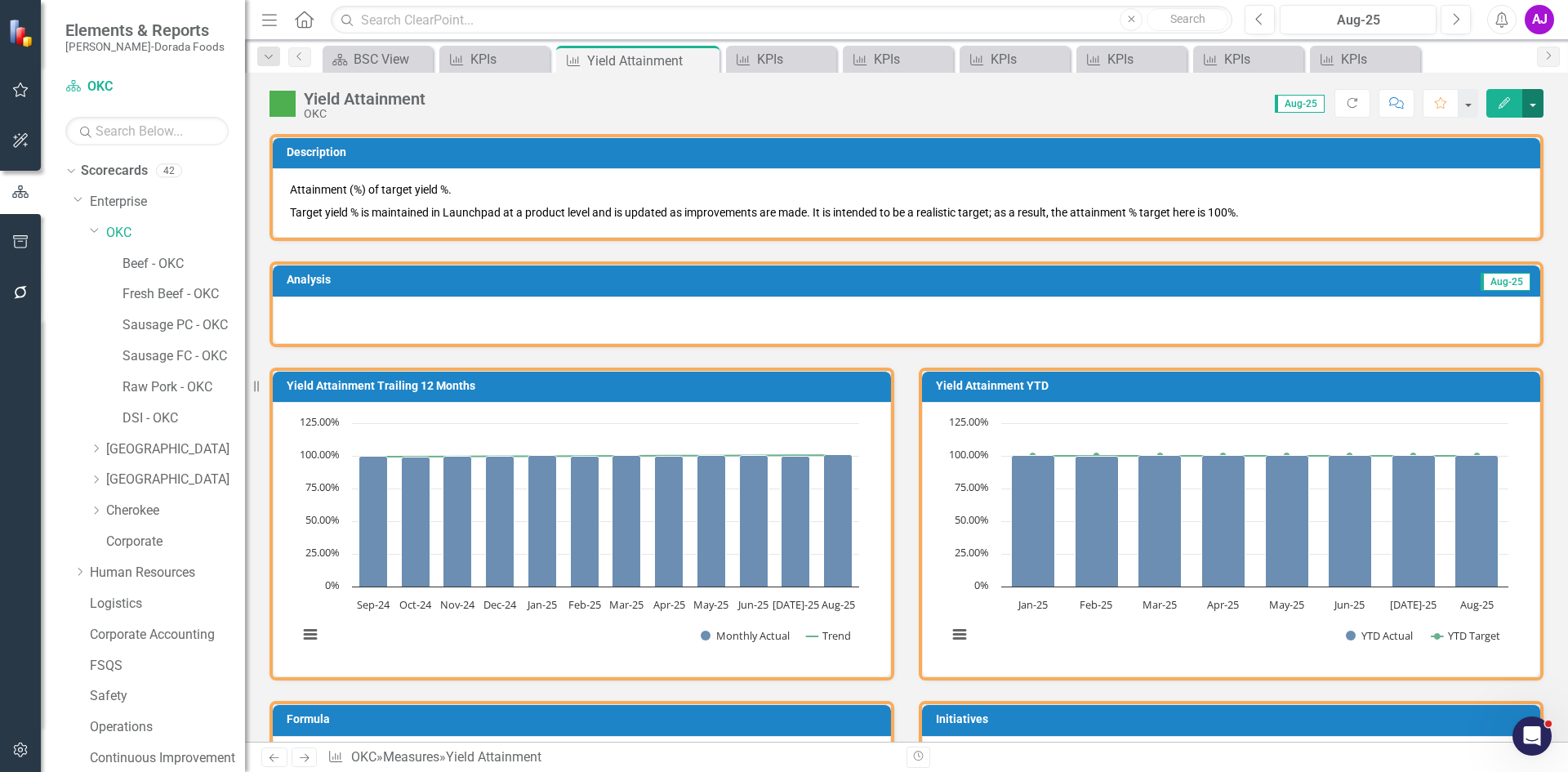
click at [1538, 99] on button "button" at bounding box center [1532, 103] width 22 height 28
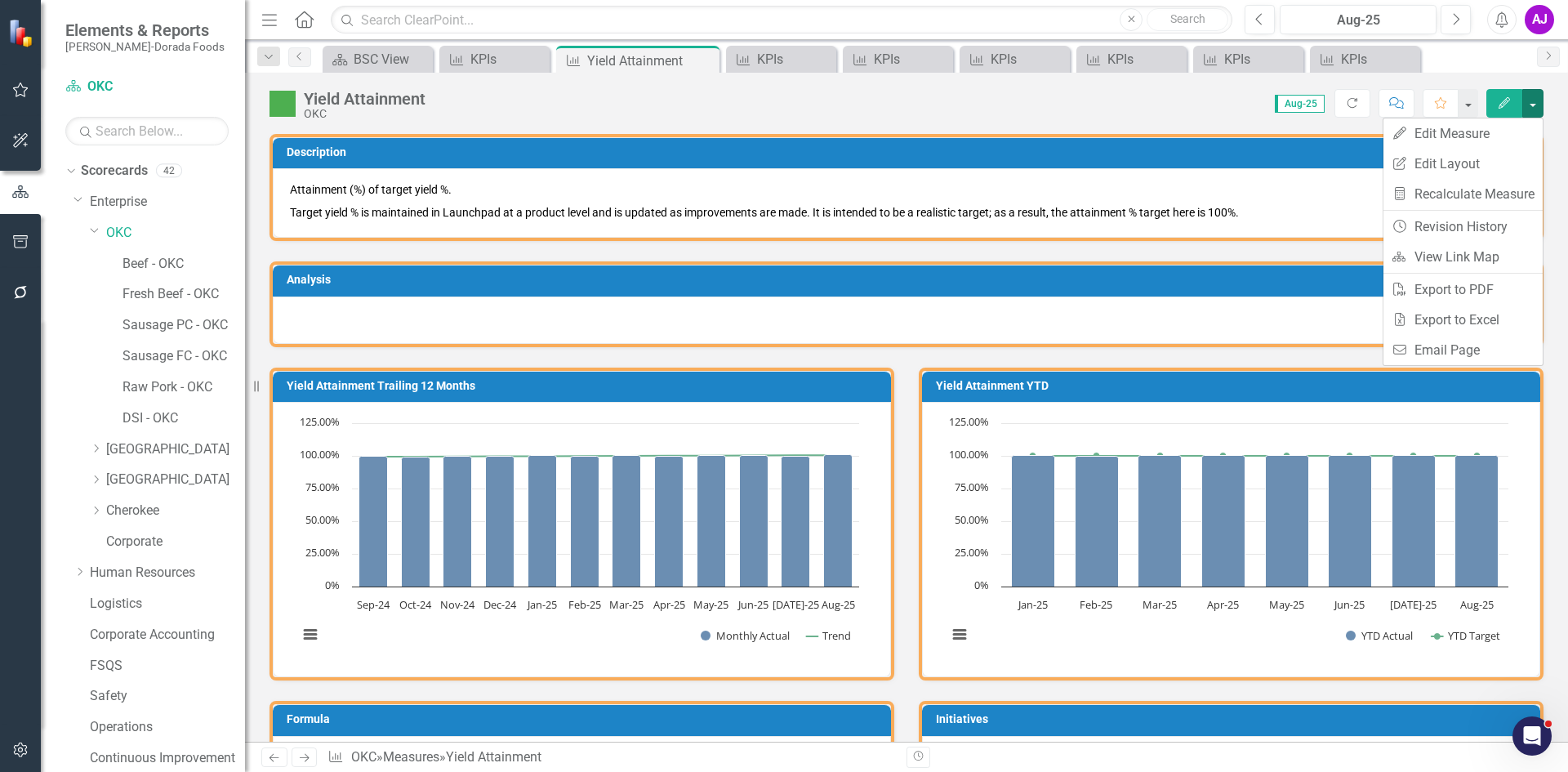
click at [996, 116] on div "Yield Attainment OKC Score: 0.00 Aug-25 Completed Refresh Comment Favorite Edit" at bounding box center [906, 97] width 1323 height 49
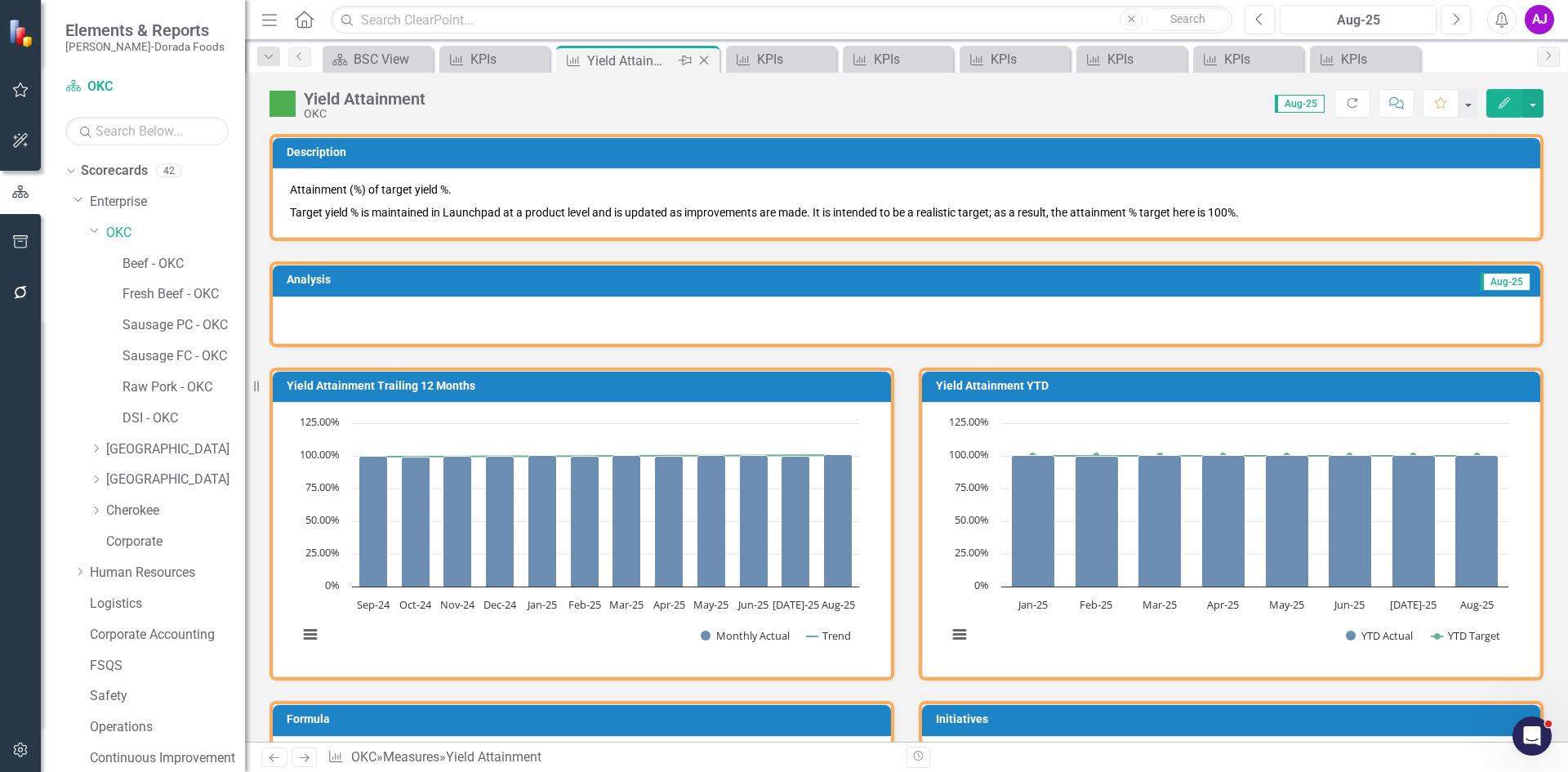
click at [704, 59] on icon "Close" at bounding box center [703, 60] width 16 height 13
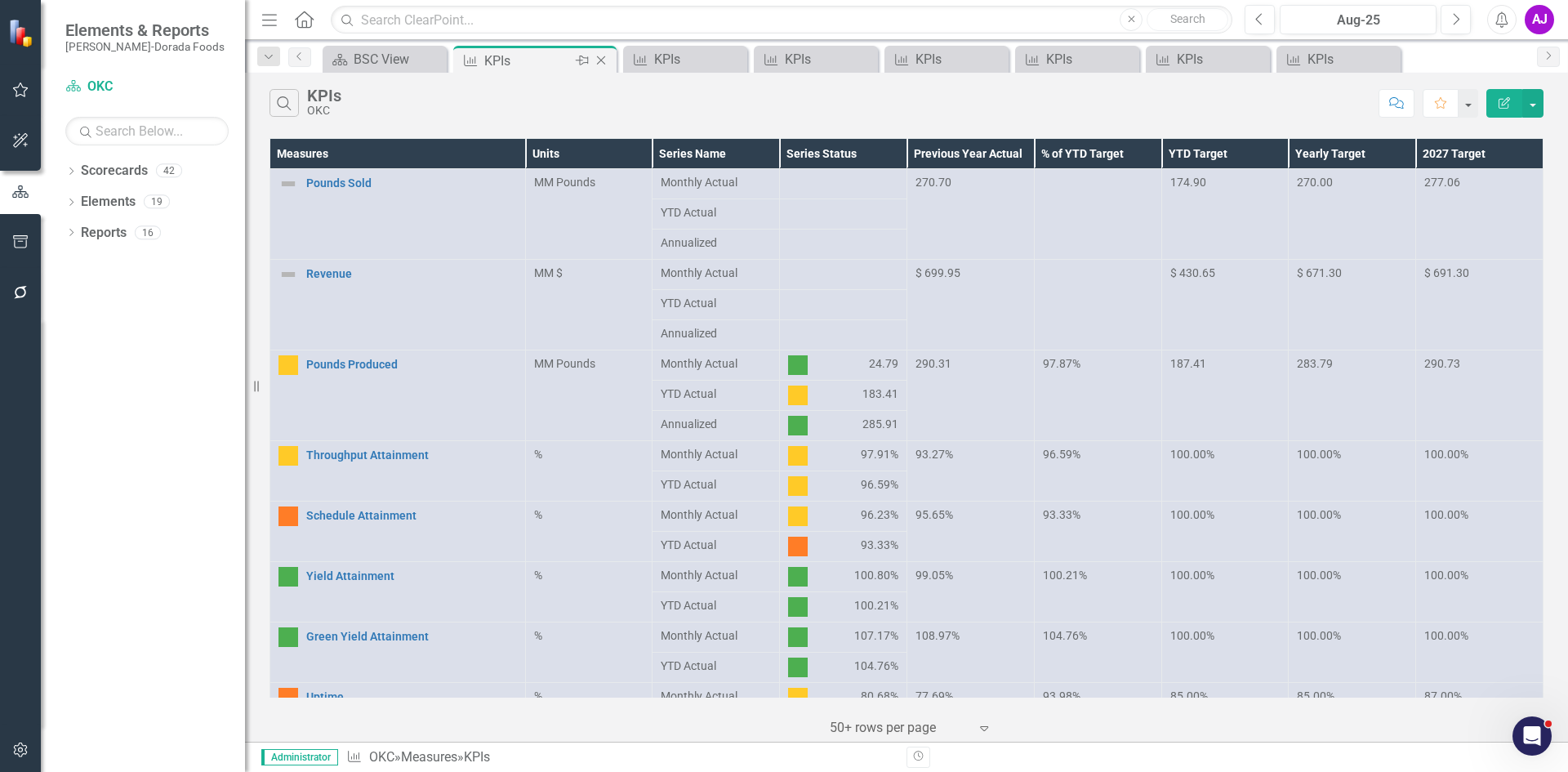
drag, startPoint x: 568, startPoint y: 54, endPoint x: 555, endPoint y: 61, distance: 14.8
click at [555, 61] on div "KPIs" at bounding box center [528, 61] width 87 height 21
click at [1530, 741] on icon "Open Intercom Messenger" at bounding box center [1530, 733] width 27 height 27
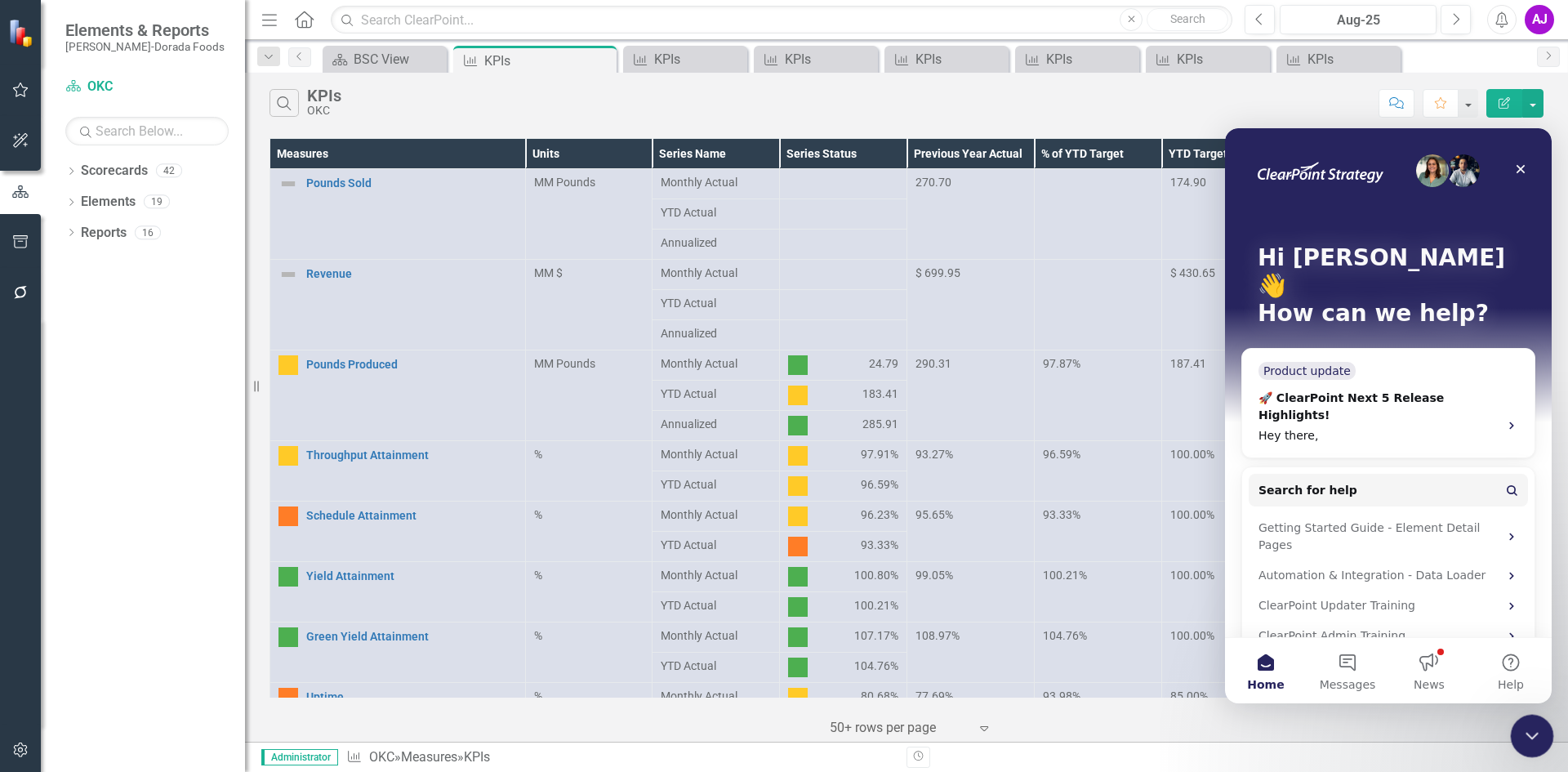
click at [1537, 731] on icon "Close Intercom Messenger" at bounding box center [1530, 733] width 20 height 20
